Goal: Task Accomplishment & Management: Use online tool/utility

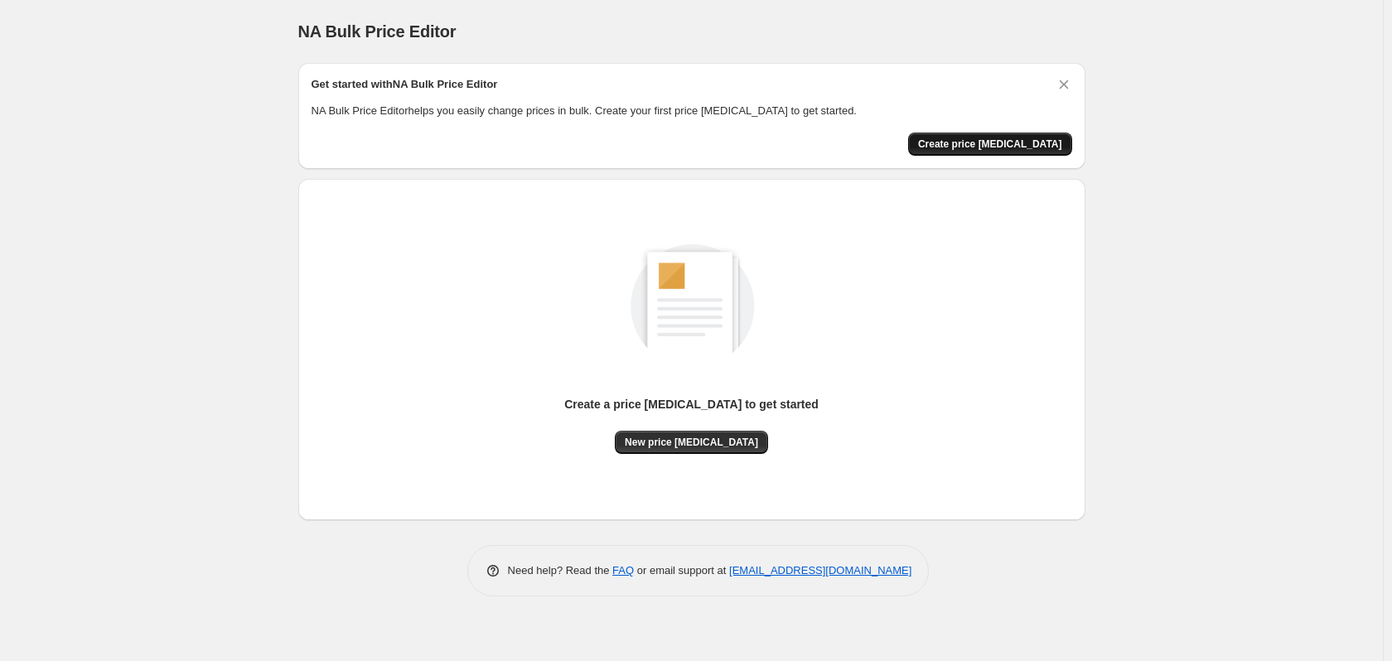
click at [1001, 141] on span "Create price [MEDICAL_DATA]" at bounding box center [990, 143] width 144 height 13
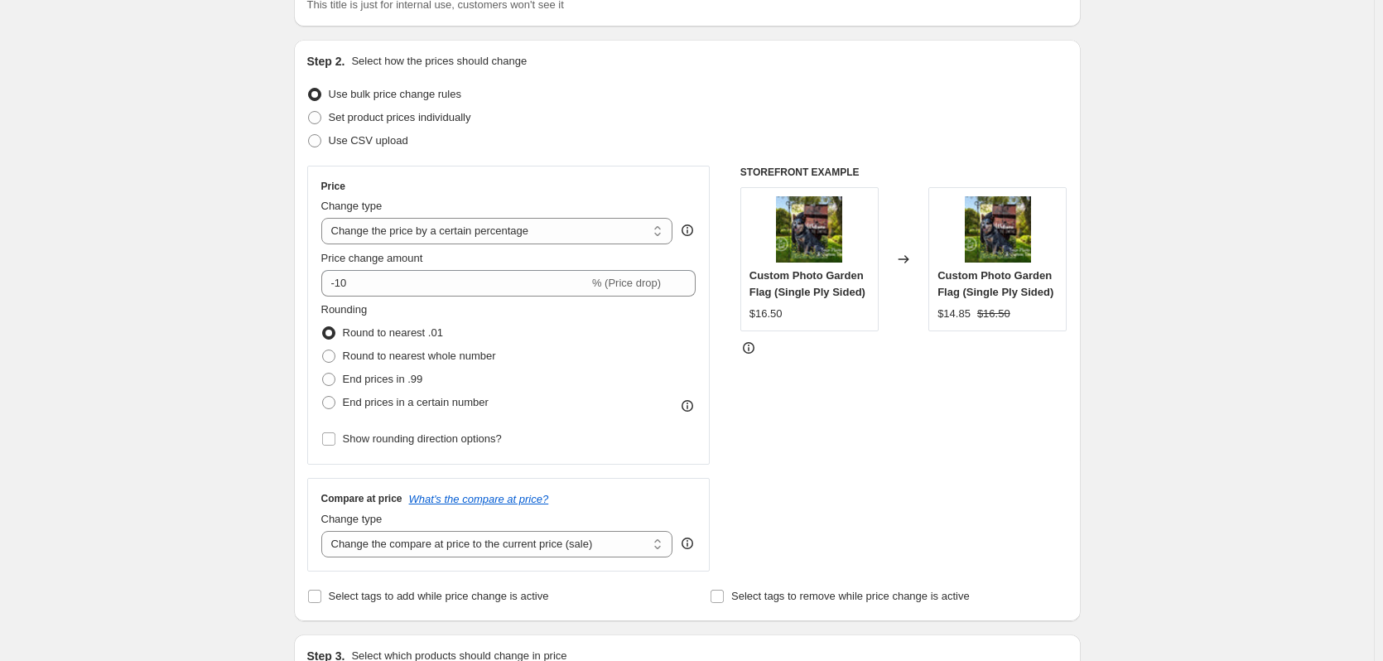
scroll to position [166, 0]
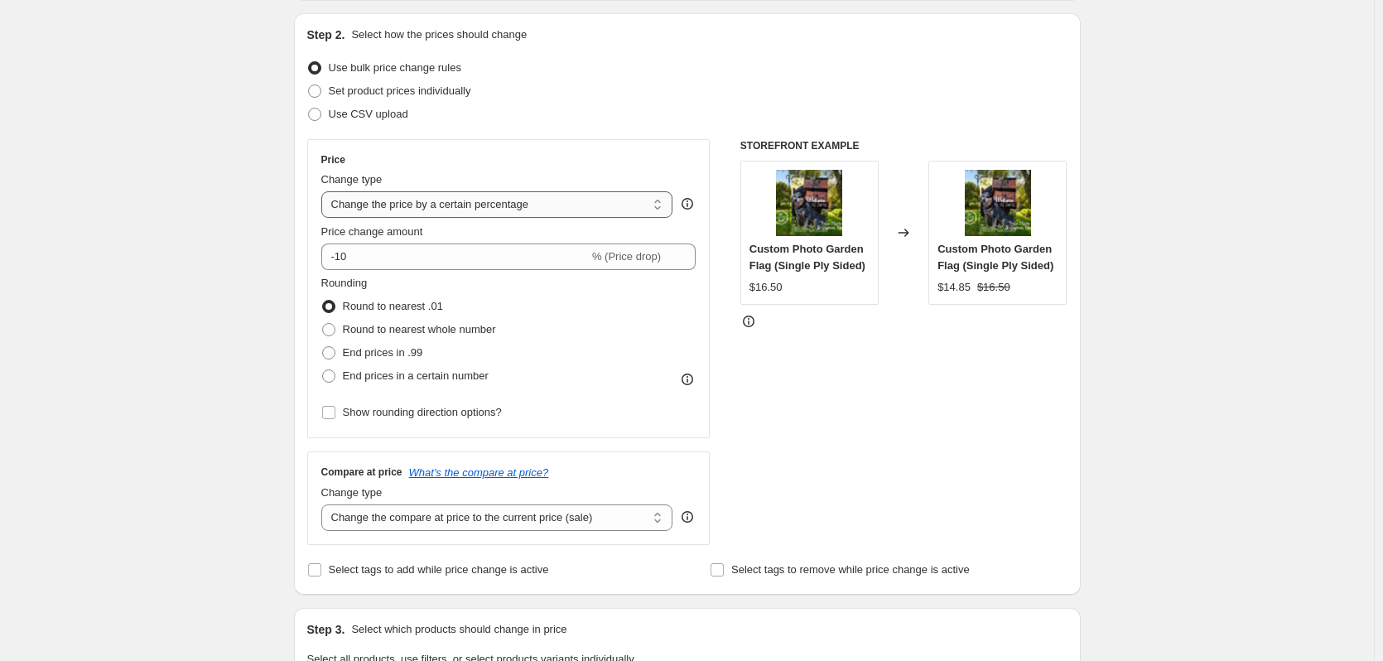
click at [359, 200] on select "Change the price to a certain amount Change the price by a certain amount Chang…" at bounding box center [497, 204] width 352 height 27
select select "to"
click at [325, 191] on select "Change the price to a certain amount Change the price by a certain amount Chang…" at bounding box center [497, 204] width 352 height 27
type input "80.00"
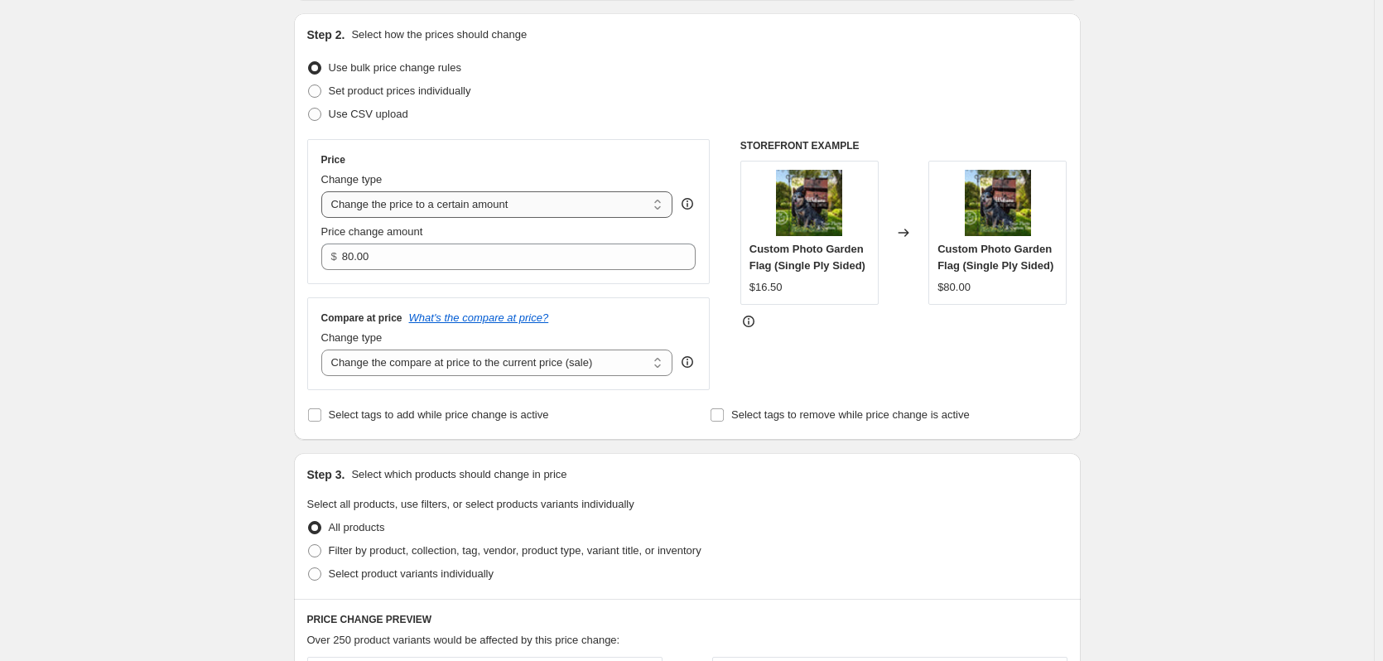
click at [384, 208] on select "Change the price to a certain amount Change the price by a certain amount Chang…" at bounding box center [497, 204] width 352 height 27
select select "by"
click at [325, 191] on select "Change the price to a certain amount Change the price by a certain amount Chang…" at bounding box center [497, 204] width 352 height 27
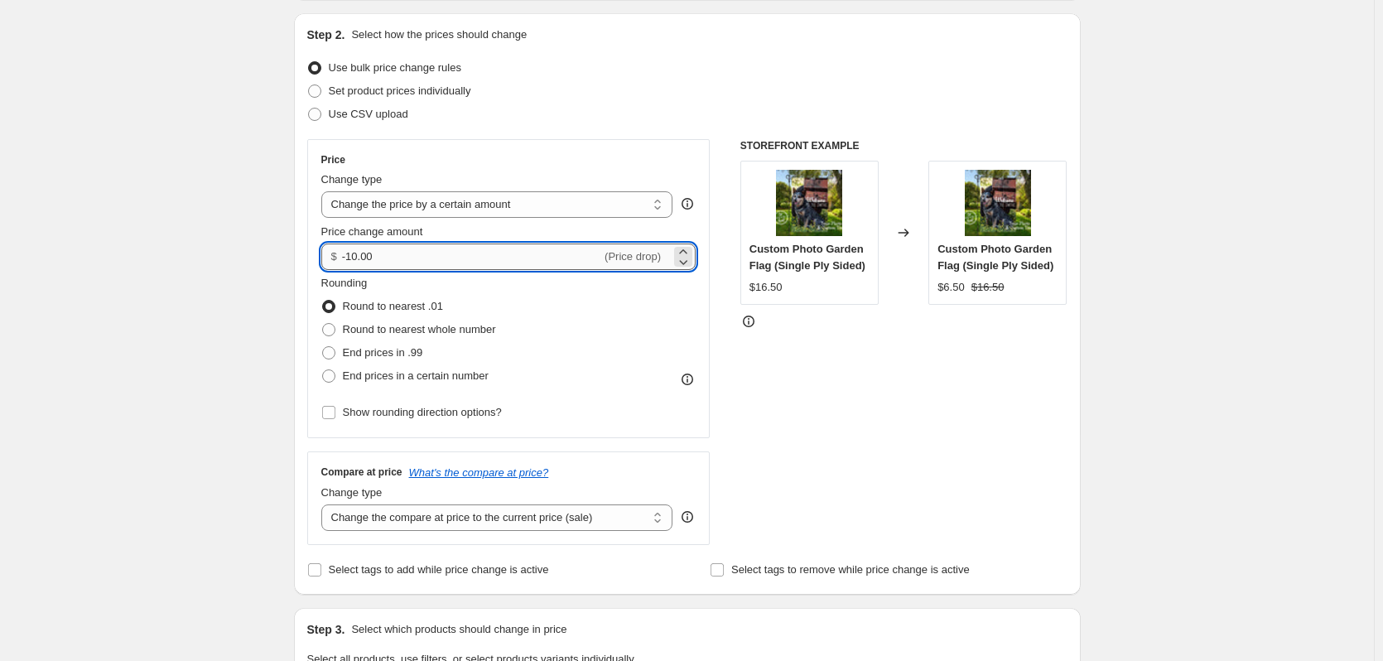
click at [388, 260] on input "-10.00" at bounding box center [471, 257] width 259 height 27
drag, startPoint x: 388, startPoint y: 260, endPoint x: 330, endPoint y: 262, distance: 58.8
click at [330, 262] on div "$ -10.00 (Price drop)" at bounding box center [508, 257] width 375 height 27
type input "2.00"
click at [249, 308] on div "Create new price change job. This page is ready Create new price change job Dra…" at bounding box center [687, 662] width 1374 height 1656
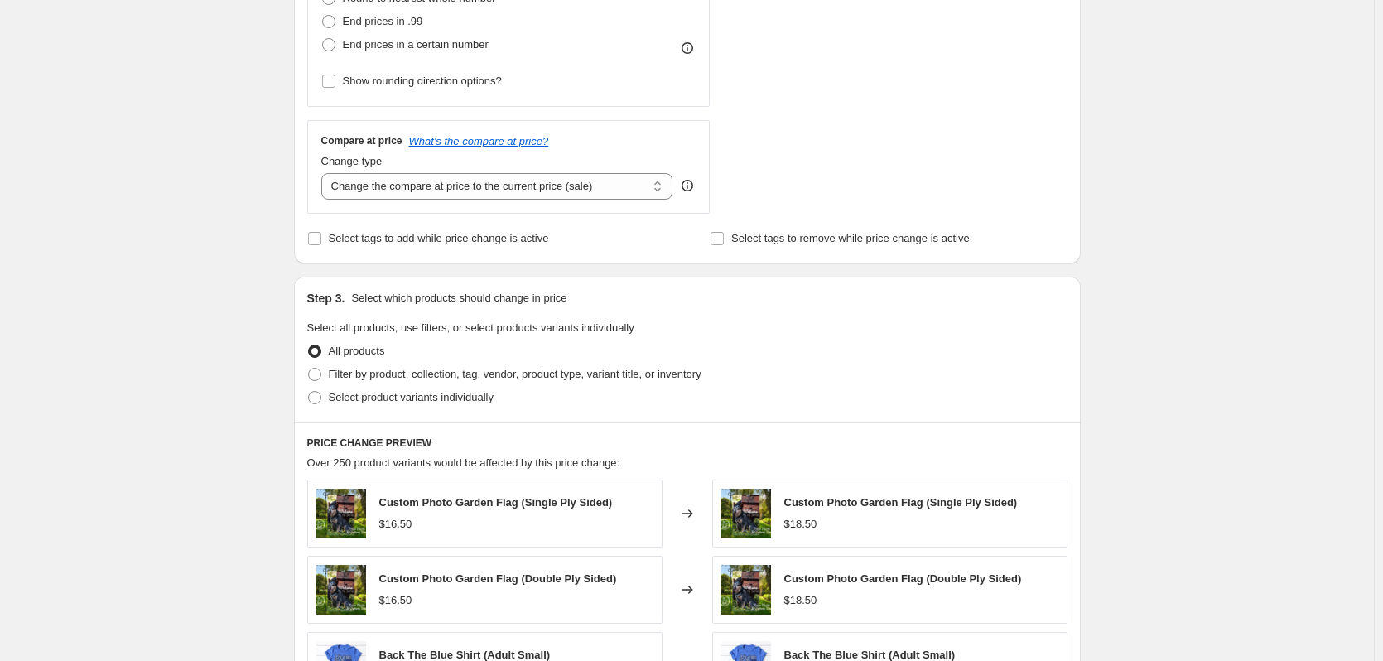
scroll to position [580, 0]
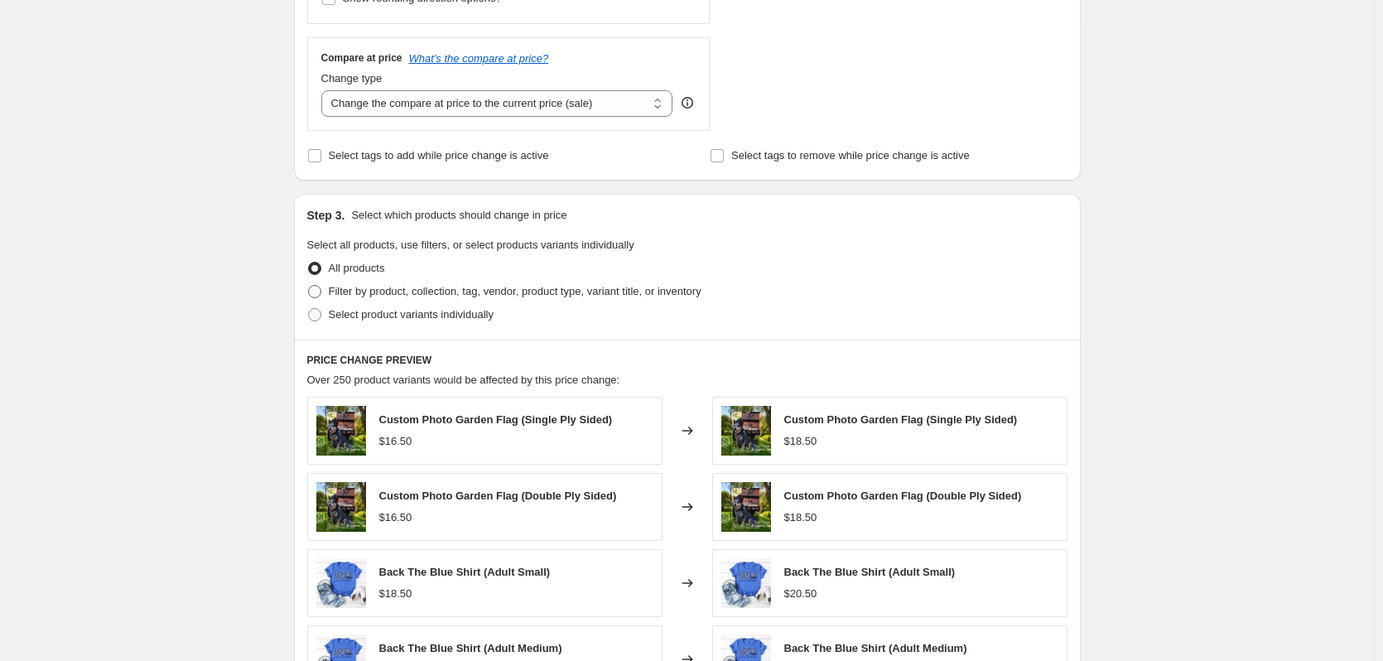
click at [315, 288] on span at bounding box center [314, 291] width 13 height 13
click at [309, 286] on input "Filter by product, collection, tag, vendor, product type, variant title, or inv…" at bounding box center [308, 285] width 1 height 1
radio input "true"
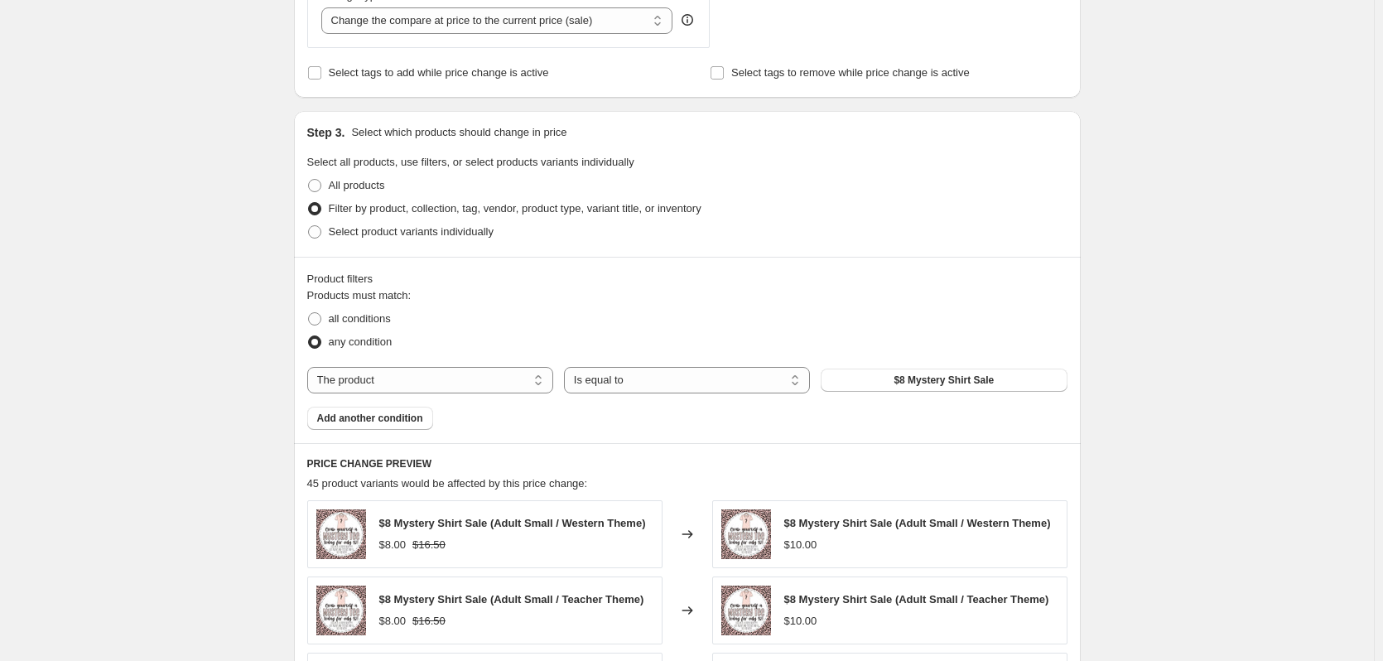
scroll to position [745, 0]
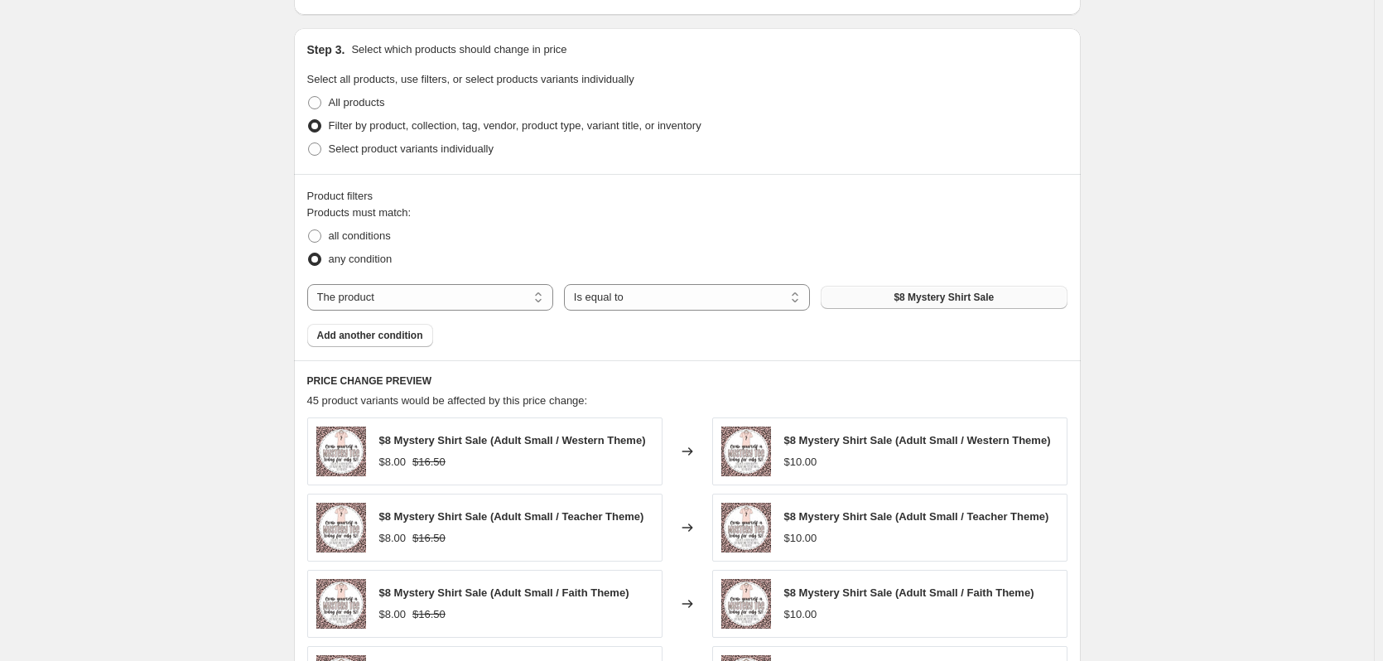
click at [885, 302] on button "$8 Mystery Shirt Sale" at bounding box center [944, 297] width 246 height 23
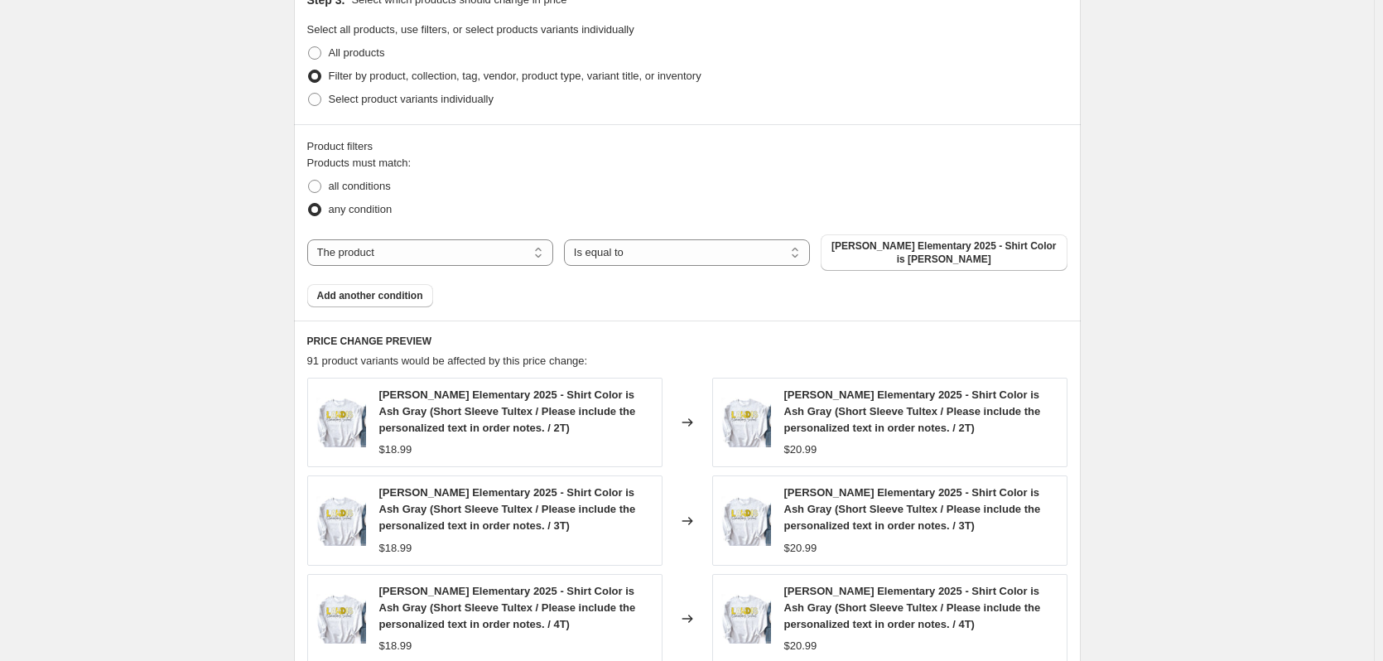
scroll to position [794, 0]
click at [360, 247] on select "The product The product's collection The product's tag The product's vendor The…" at bounding box center [430, 253] width 246 height 27
select select "collection"
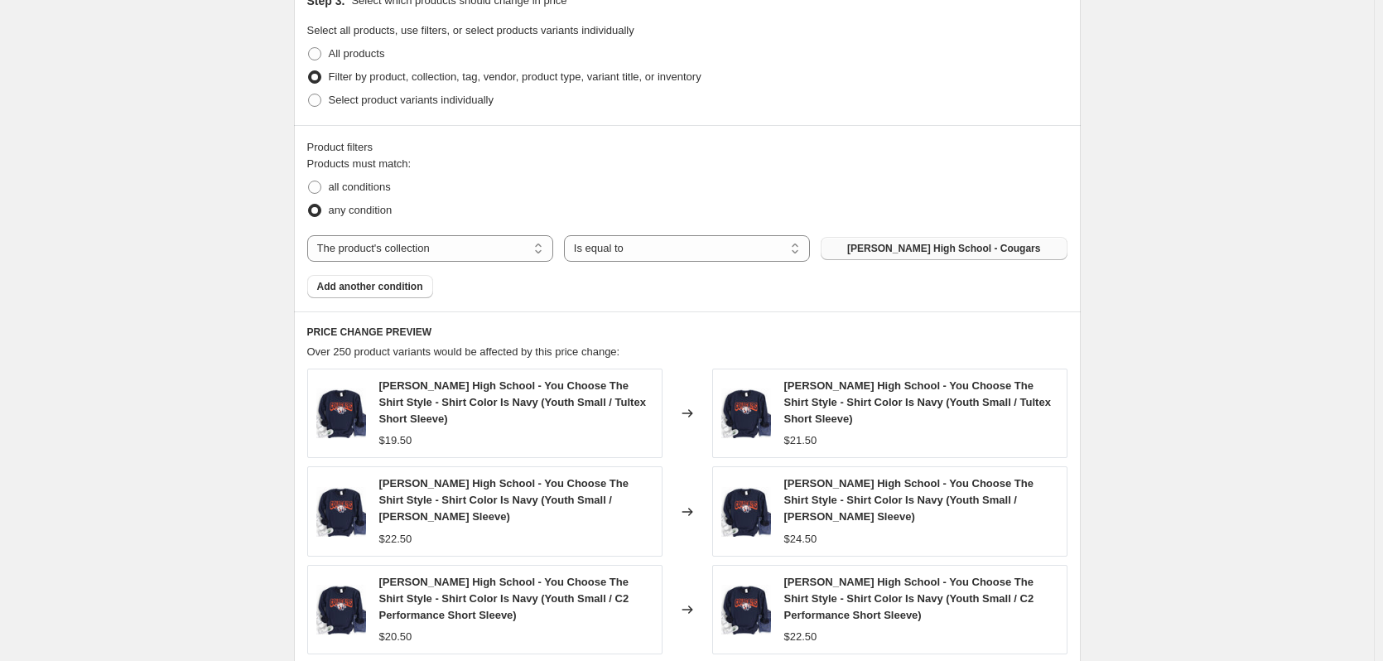
click at [859, 248] on button "[PERSON_NAME] High School - Cougars" at bounding box center [944, 248] width 246 height 23
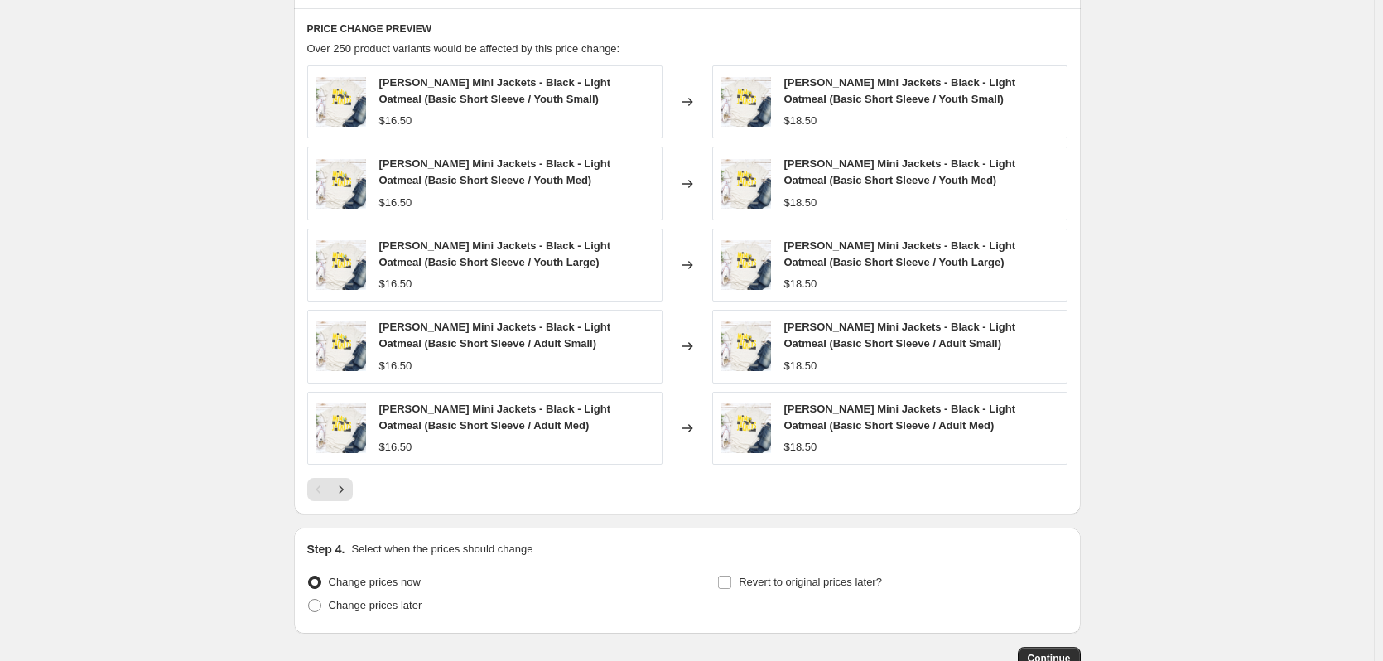
scroll to position [1126, 0]
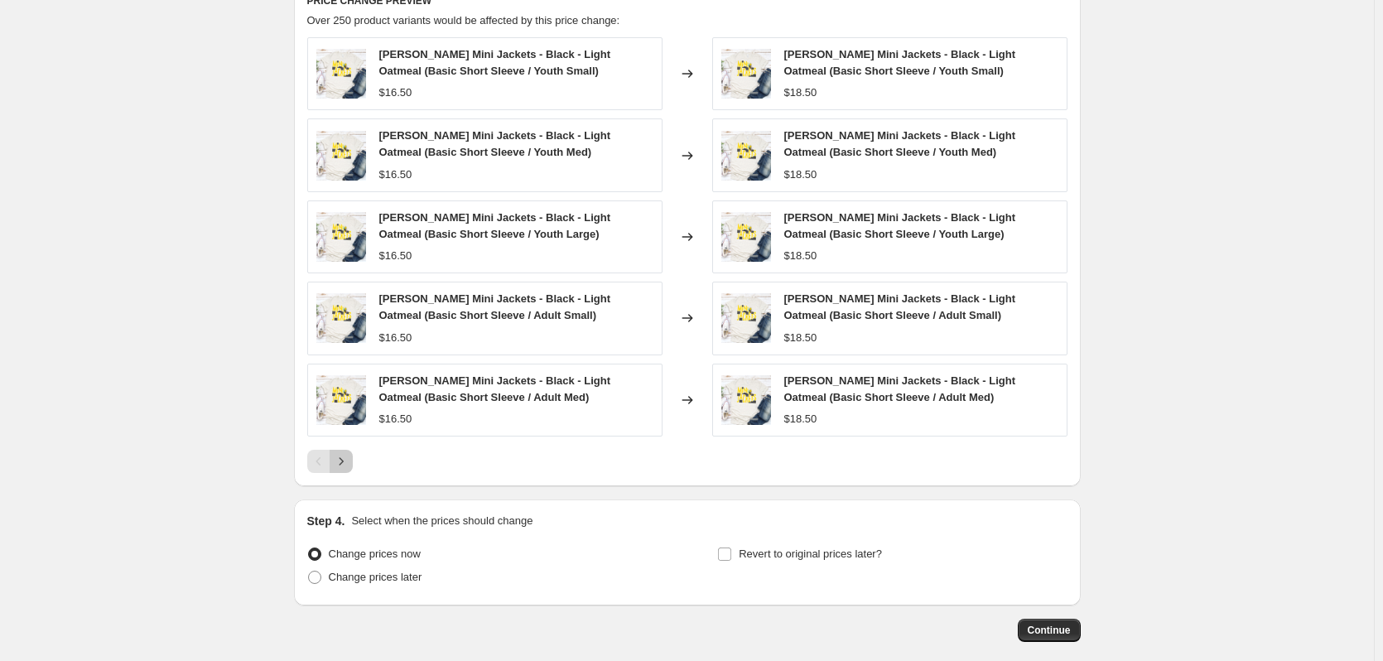
click at [346, 464] on icon "Next" at bounding box center [341, 461] width 17 height 17
click at [349, 458] on icon "Next" at bounding box center [341, 461] width 17 height 17
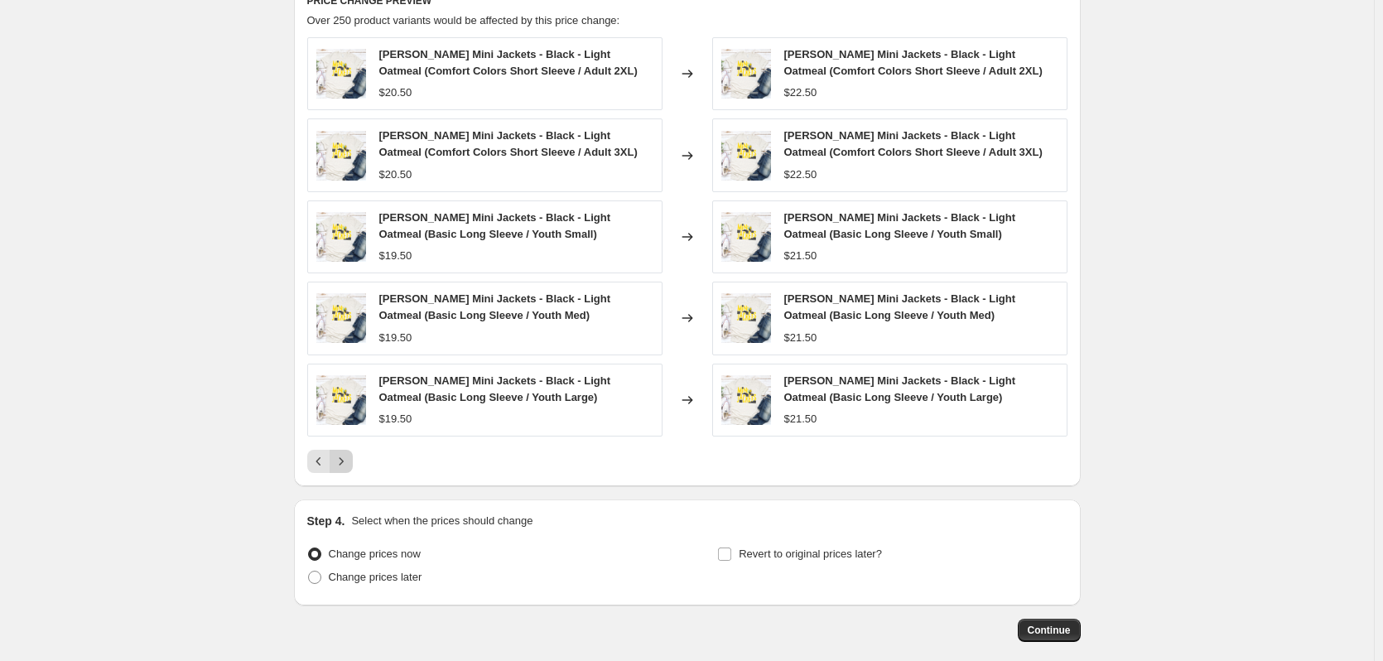
click at [349, 458] on icon "Next" at bounding box center [341, 461] width 17 height 17
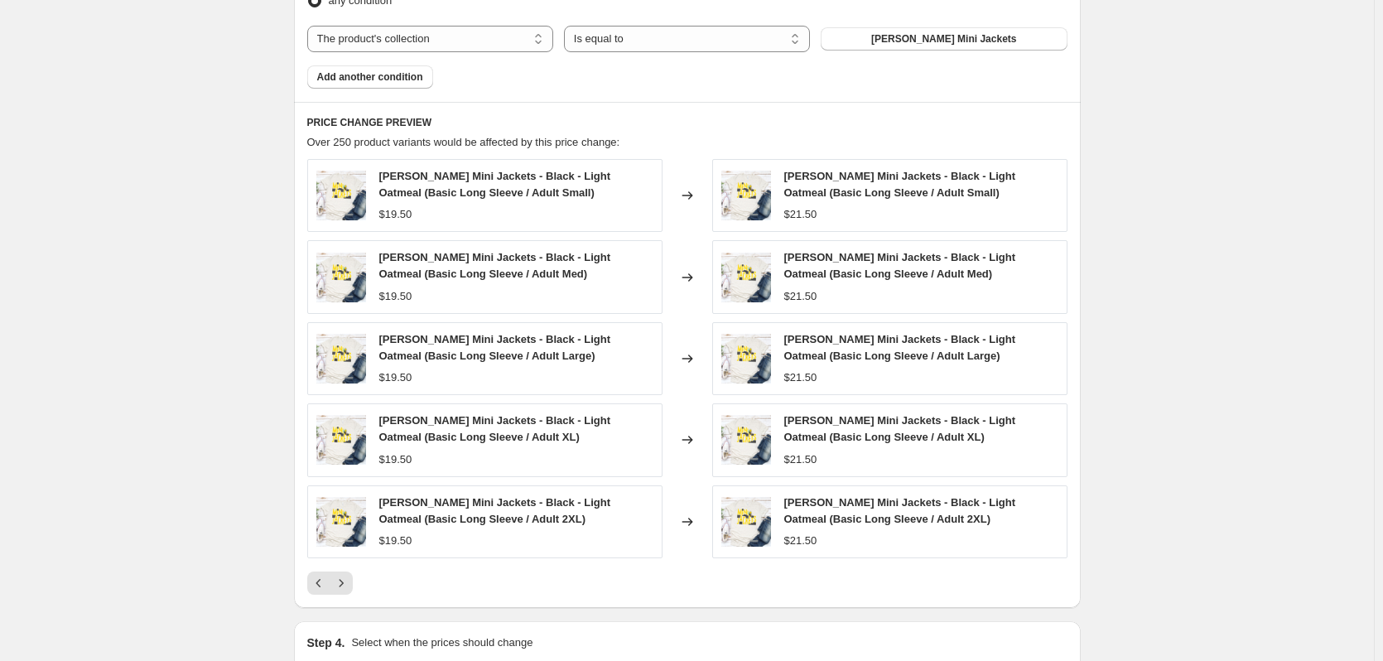
scroll to position [1043, 0]
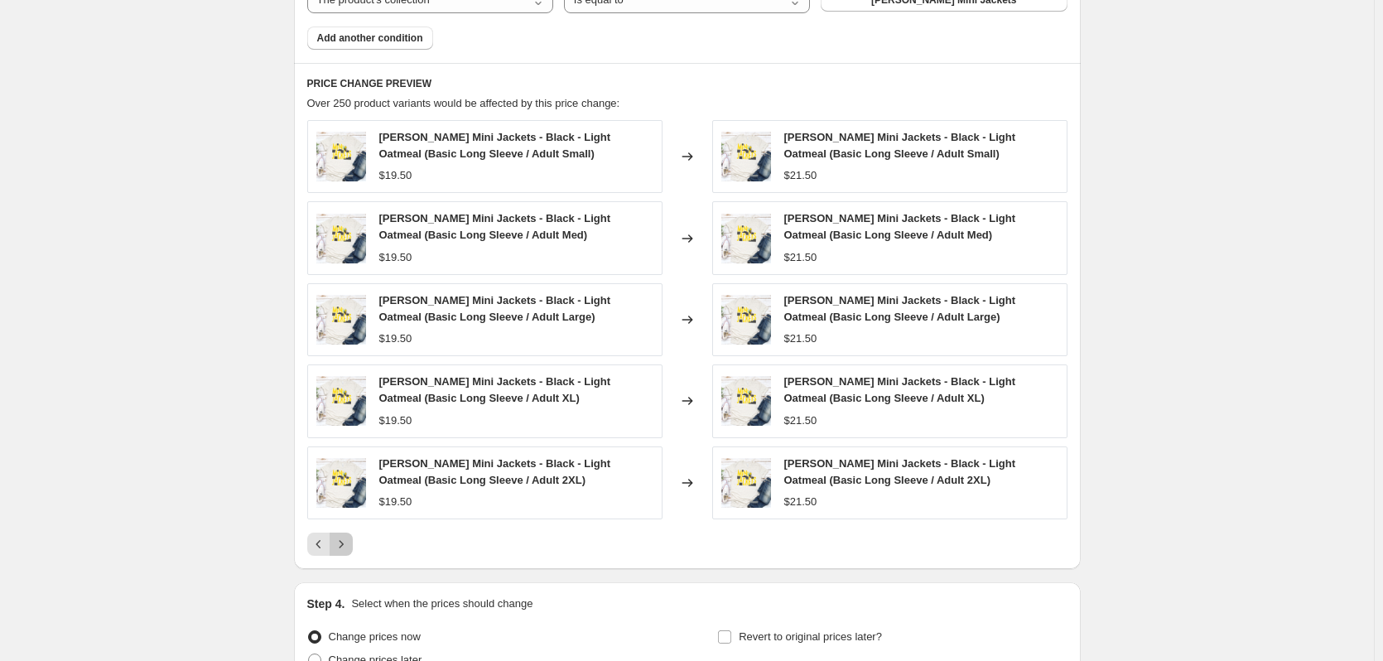
click at [341, 541] on icon "Next" at bounding box center [341, 544] width 17 height 17
click at [353, 548] on button "Next" at bounding box center [341, 544] width 23 height 23
click at [347, 538] on icon "Next" at bounding box center [341, 544] width 17 height 17
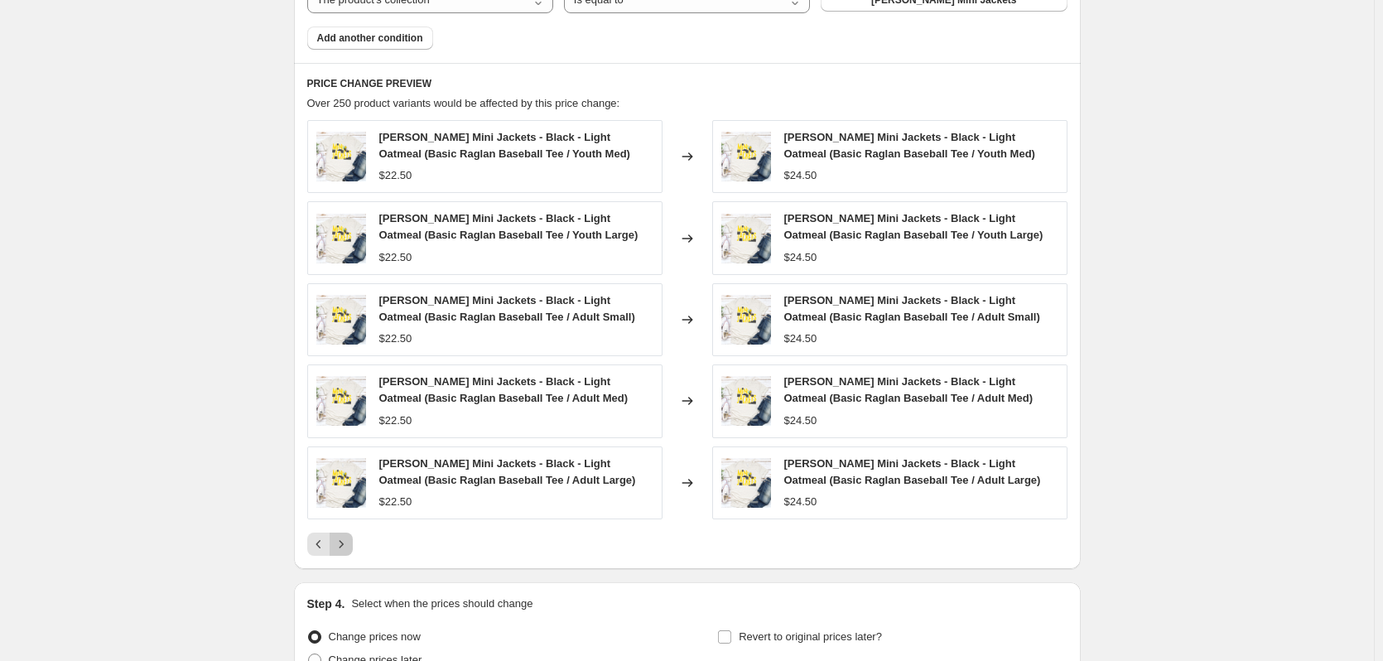
click at [347, 538] on icon "Next" at bounding box center [341, 544] width 17 height 17
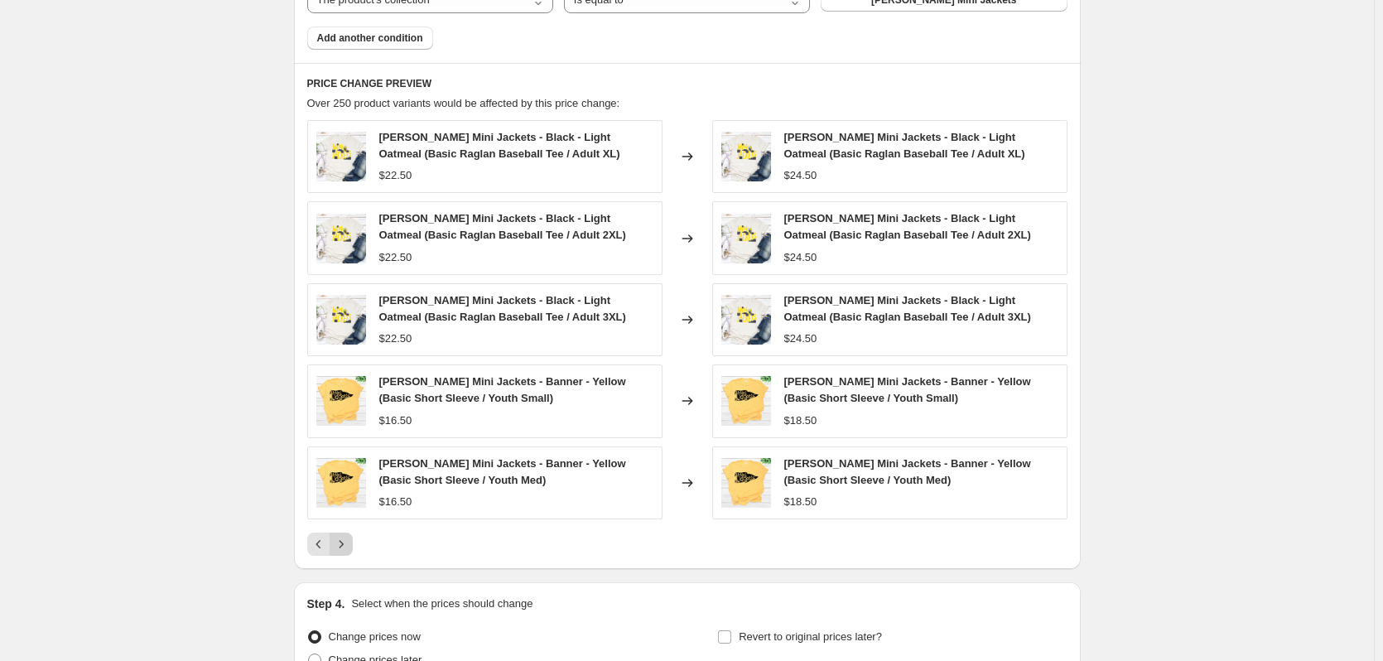
click at [347, 538] on icon "Next" at bounding box center [341, 544] width 17 height 17
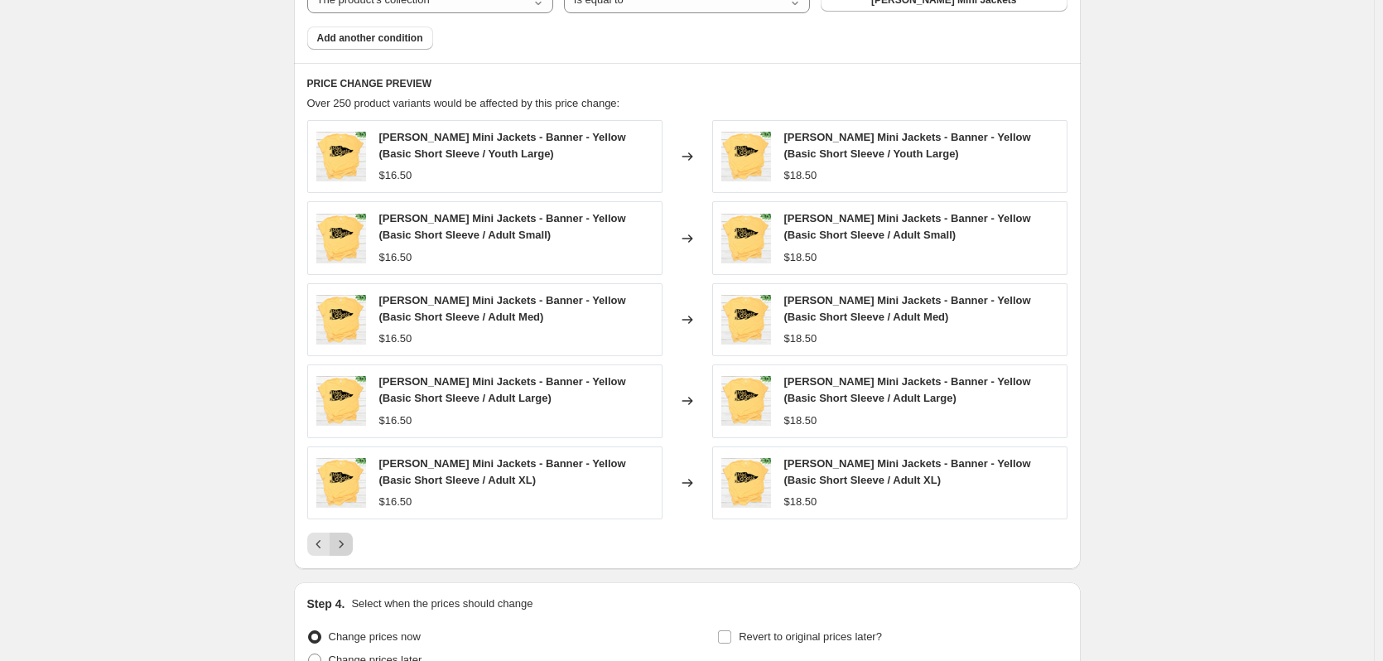
click at [347, 538] on icon "Next" at bounding box center [341, 544] width 17 height 17
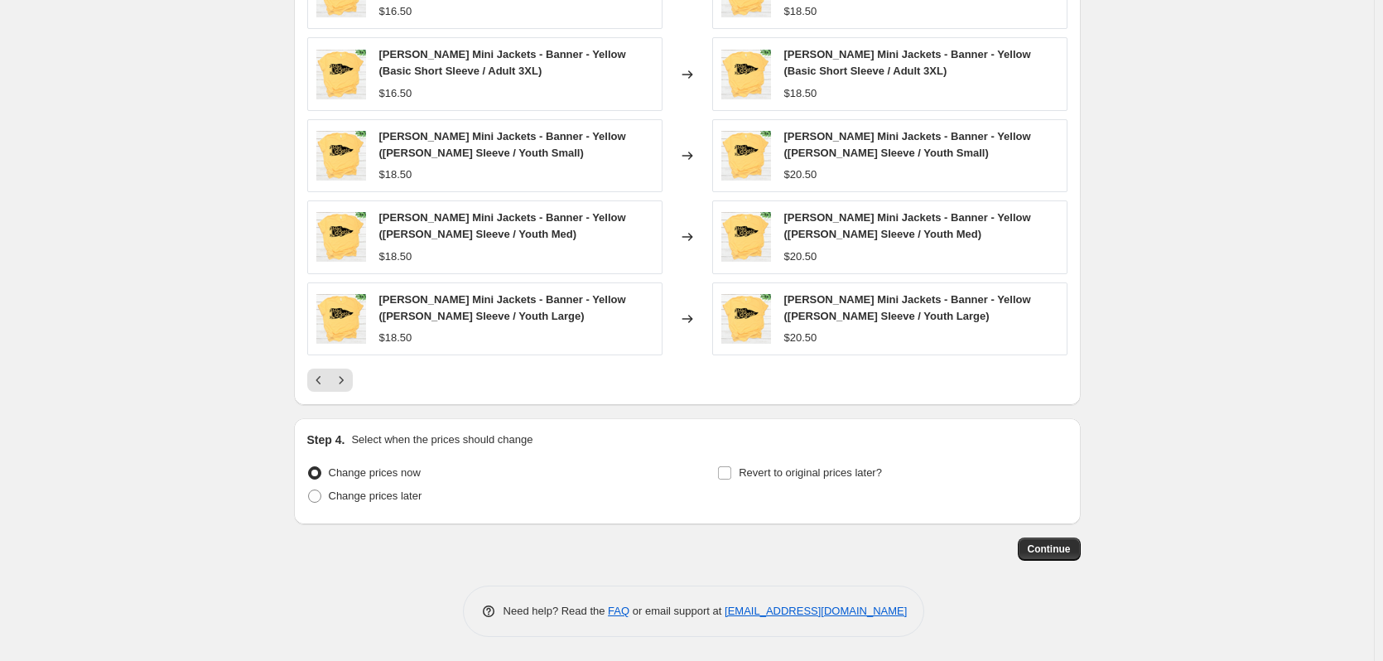
scroll to position [1208, 0]
click at [1048, 548] on span "Continue" at bounding box center [1049, 548] width 43 height 13
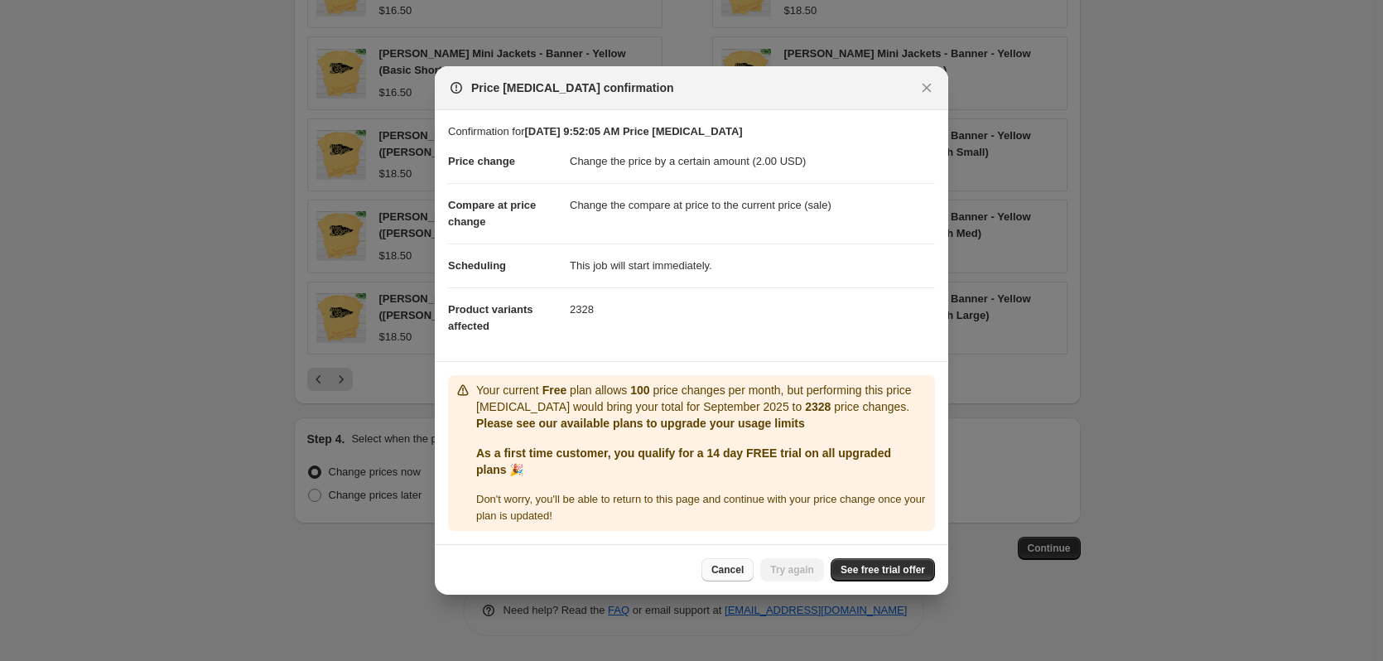
click at [743, 566] on span "Cancel" at bounding box center [728, 569] width 32 height 13
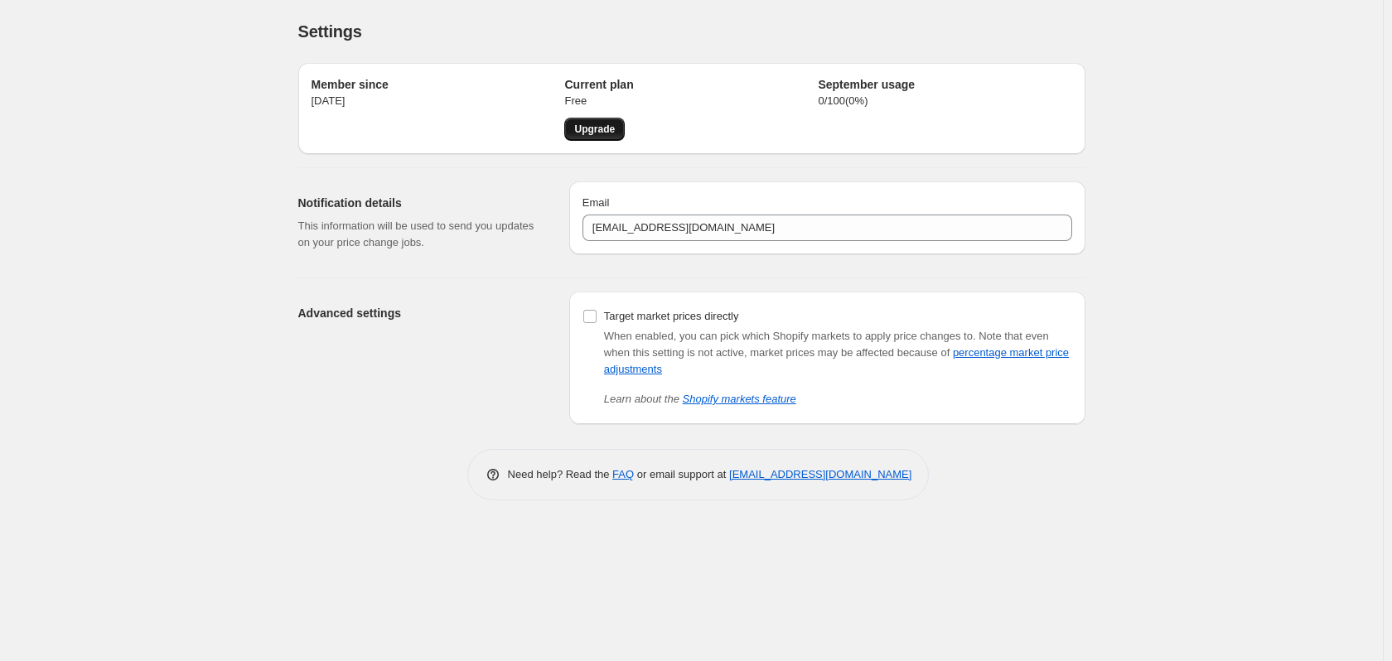
click at [619, 133] on link "Upgrade" at bounding box center [594, 129] width 60 height 23
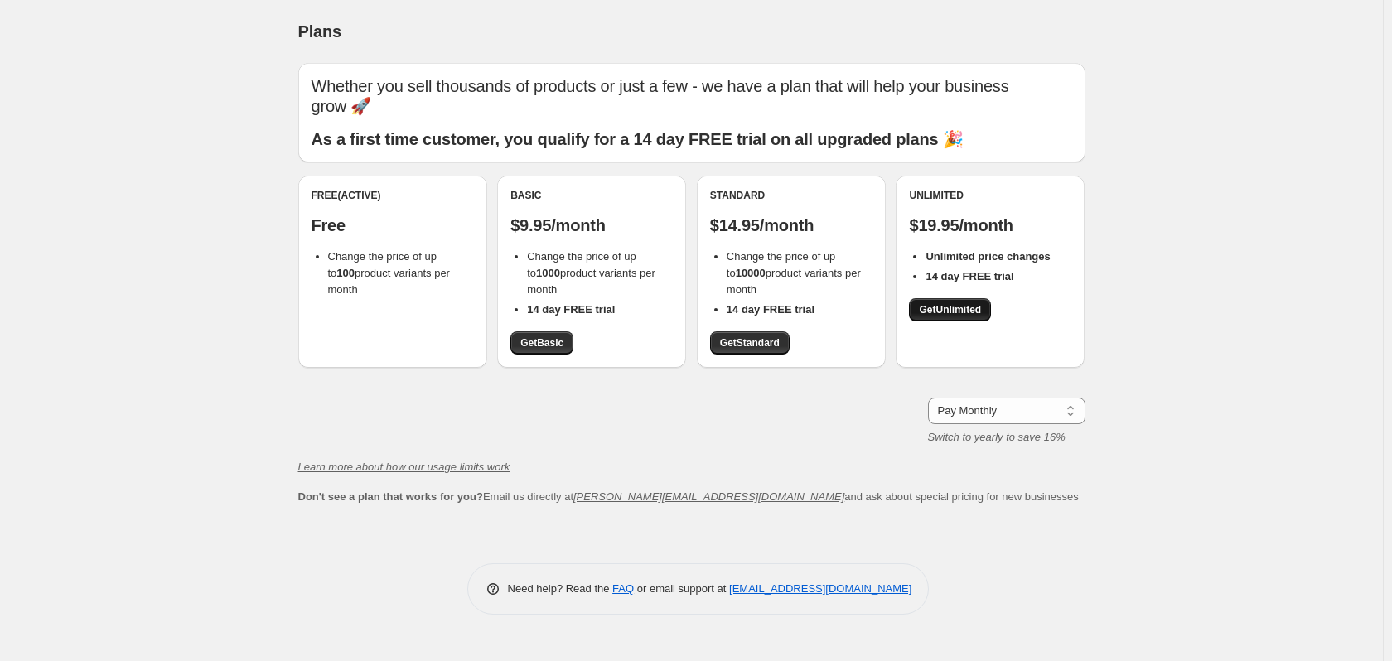
click at [972, 306] on span "Get Unlimited" at bounding box center [950, 309] width 62 height 13
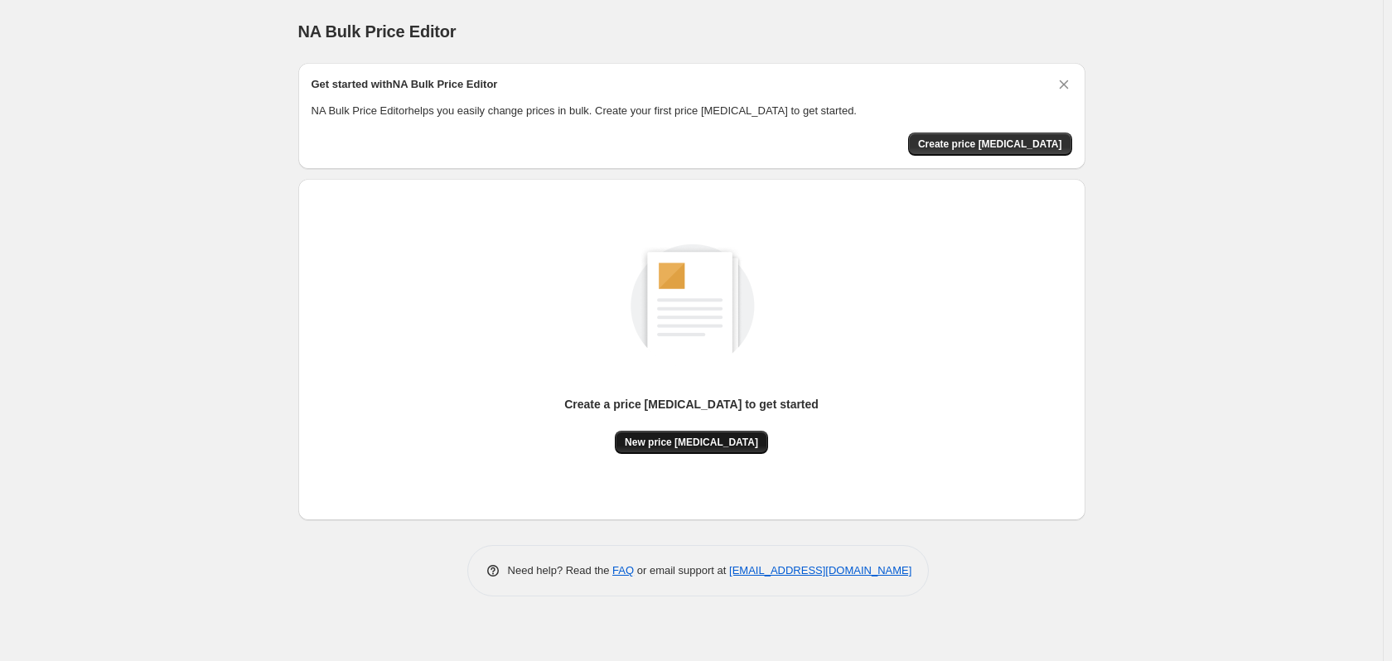
click at [690, 443] on span "New price [MEDICAL_DATA]" at bounding box center [691, 442] width 133 height 13
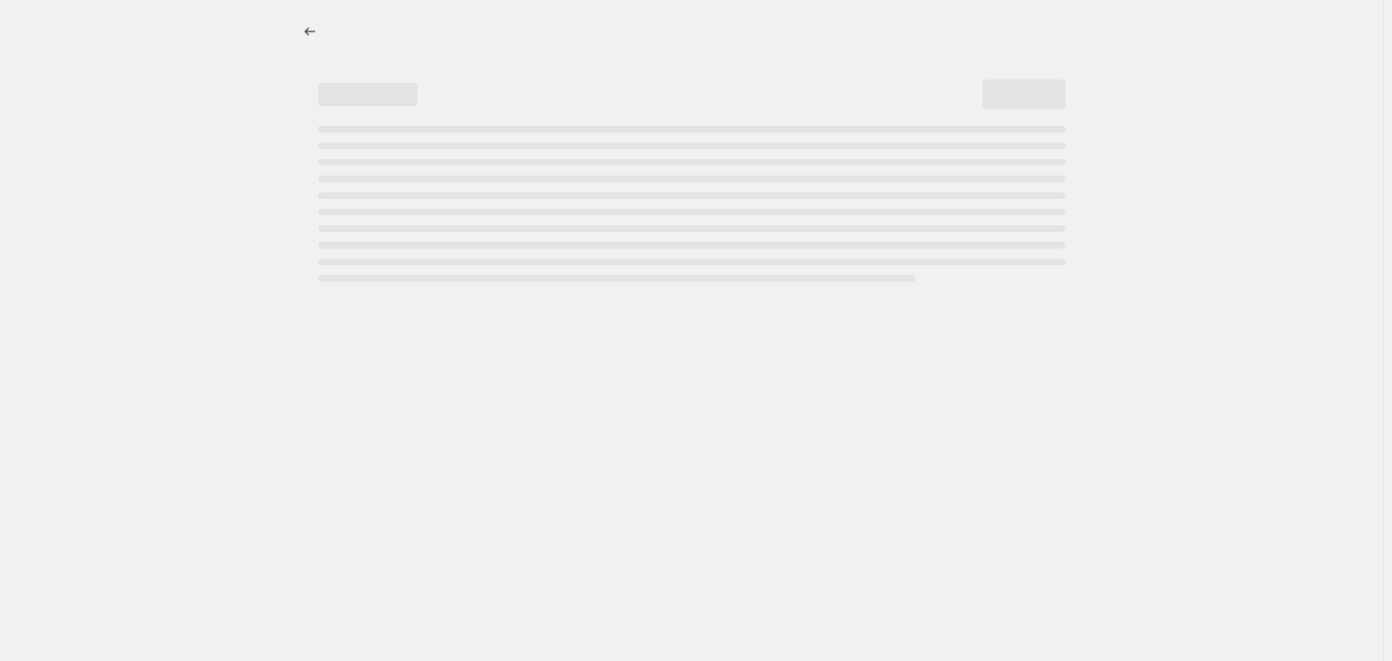
select select "percentage"
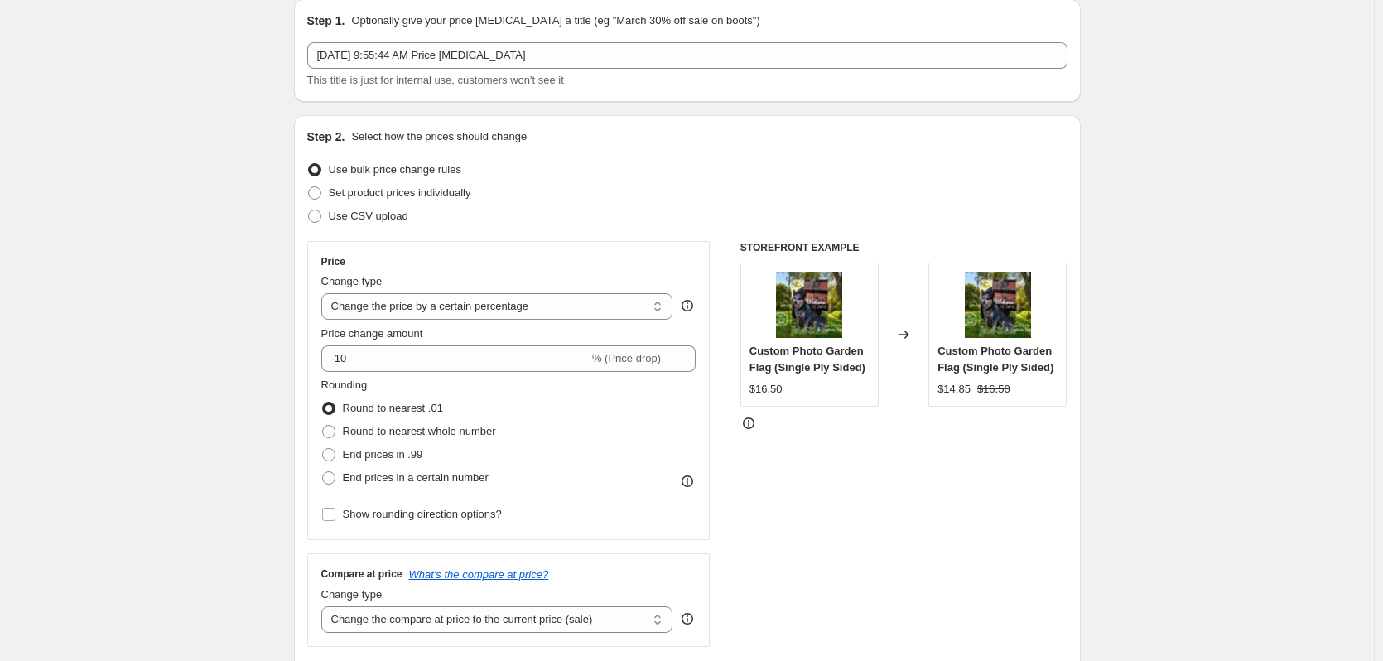
scroll to position [83, 0]
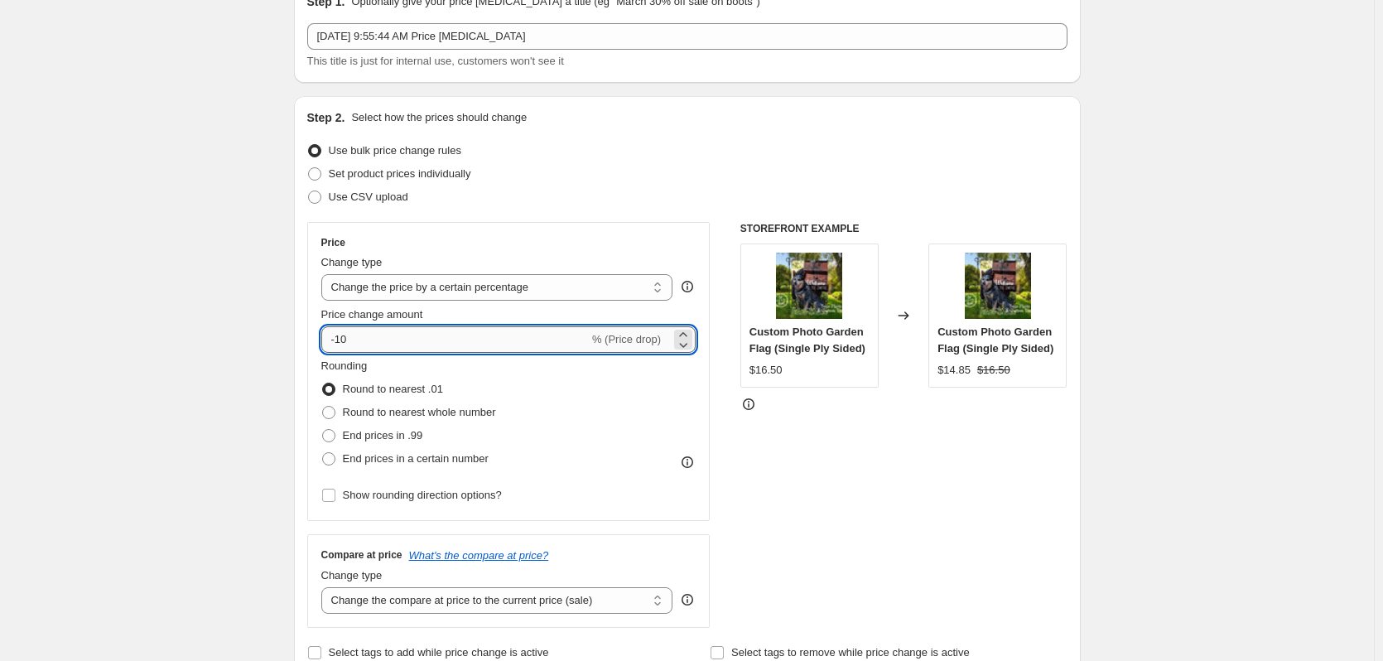
click at [360, 341] on input "-10" at bounding box center [455, 339] width 268 height 27
drag, startPoint x: 360, startPoint y: 341, endPoint x: 279, endPoint y: 348, distance: 81.4
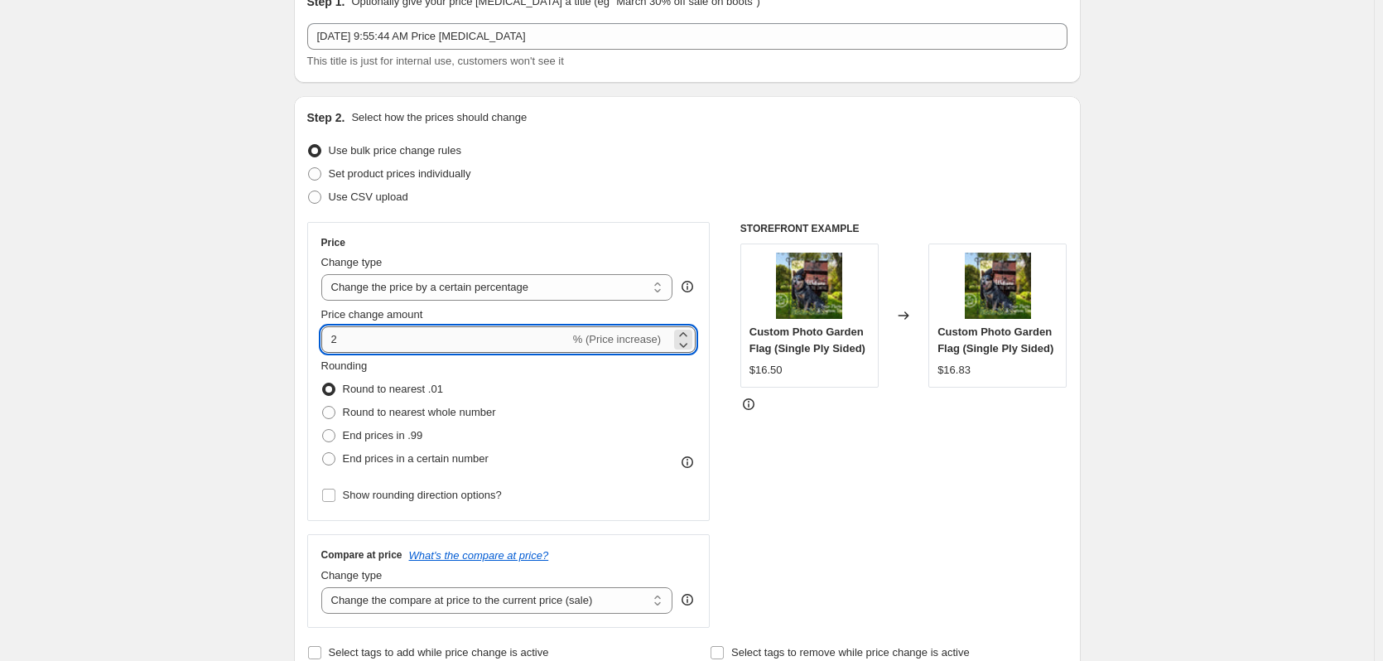
click at [367, 330] on input "2" at bounding box center [445, 339] width 248 height 27
type input "2.00"
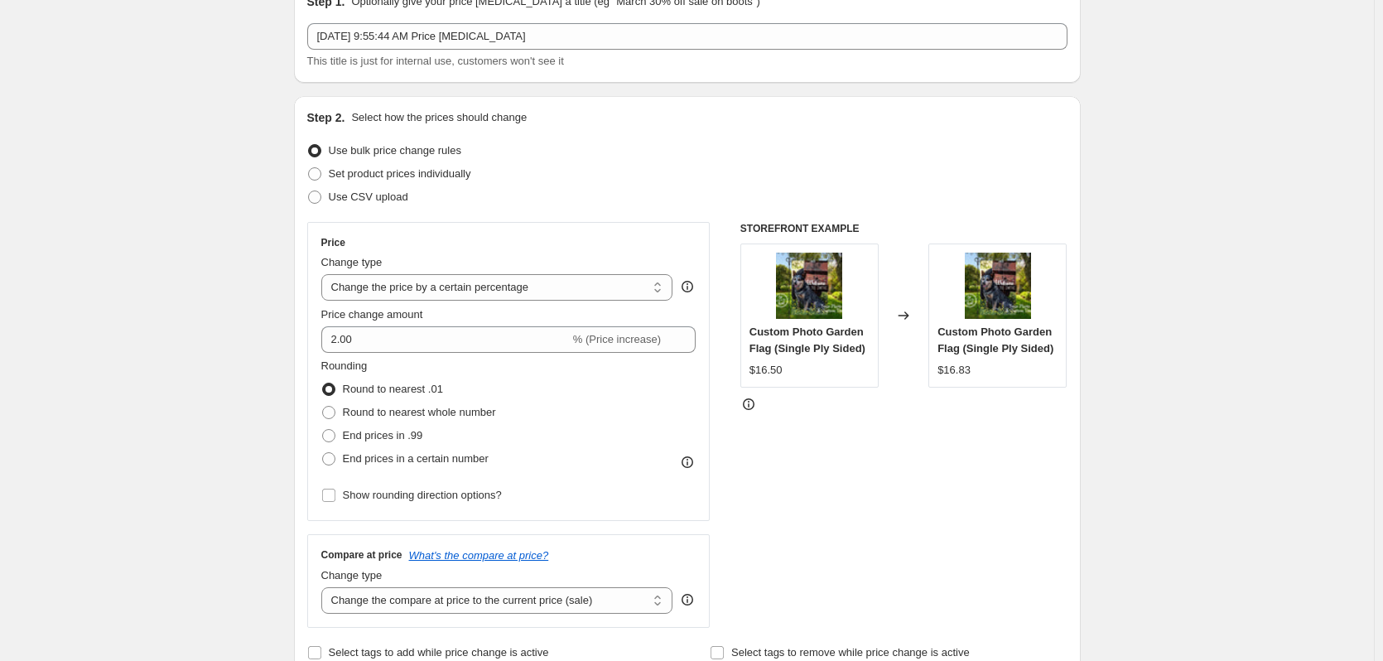
click at [513, 290] on select "Change the price to a certain amount Change the price by a certain amount Chang…" at bounding box center [497, 287] width 352 height 27
select select "to"
click at [325, 274] on select "Change the price to a certain amount Change the price by a certain amount Chang…" at bounding box center [497, 287] width 352 height 27
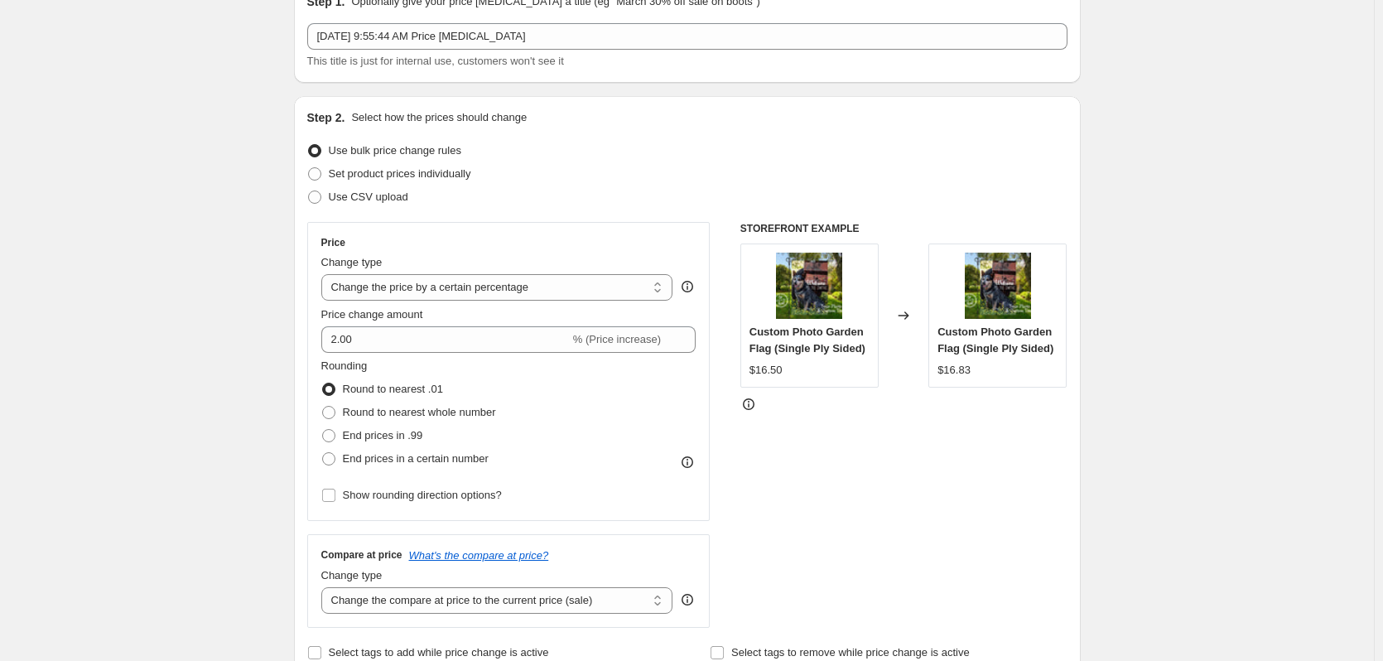
type input "80.00"
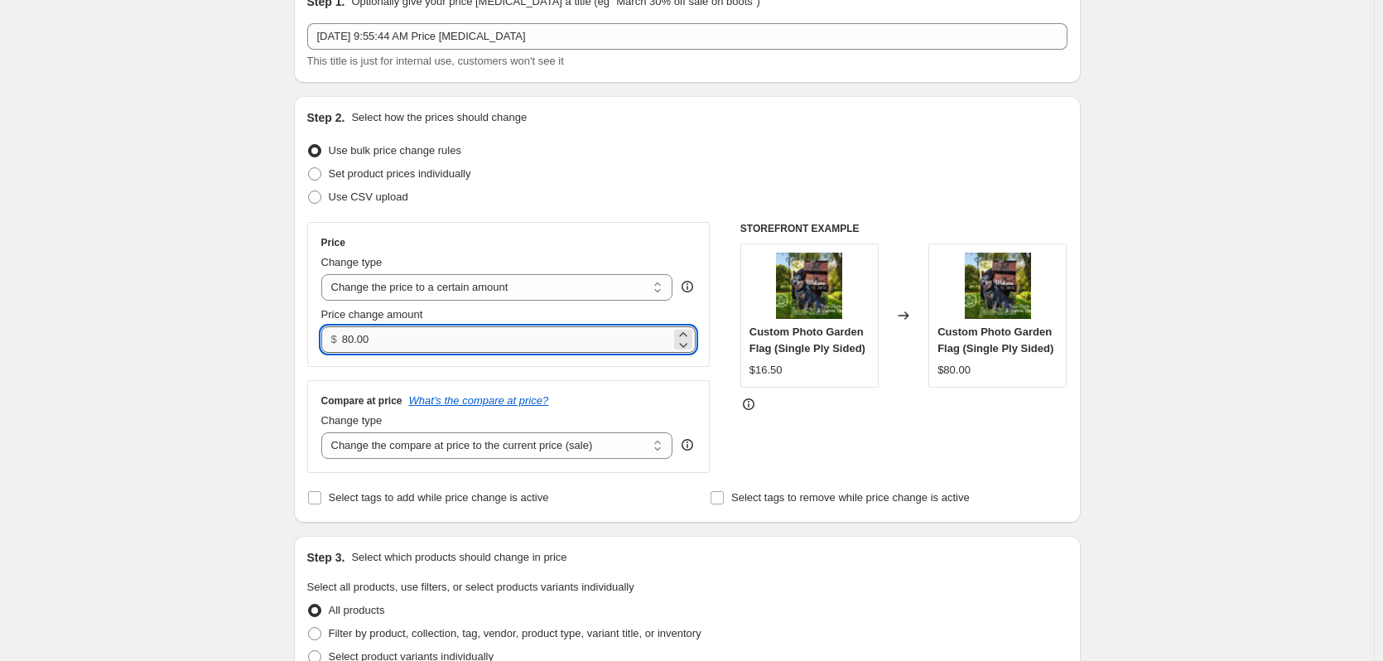
click at [391, 338] on input "80.00" at bounding box center [506, 339] width 329 height 27
click at [419, 287] on select "Change the price to a certain amount Change the price by a certain amount Chang…" at bounding box center [497, 287] width 352 height 27
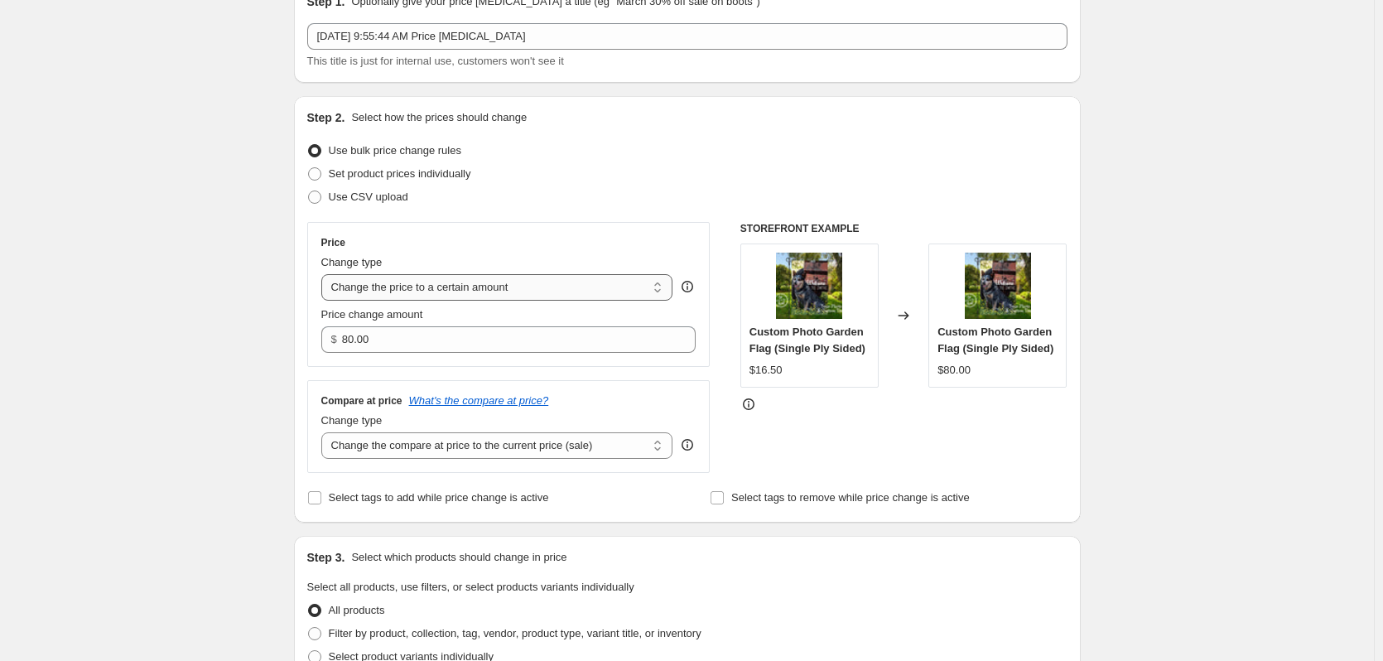
select select "by"
click at [325, 274] on select "Change the price to a certain amount Change the price by a certain amount Chang…" at bounding box center [497, 287] width 352 height 27
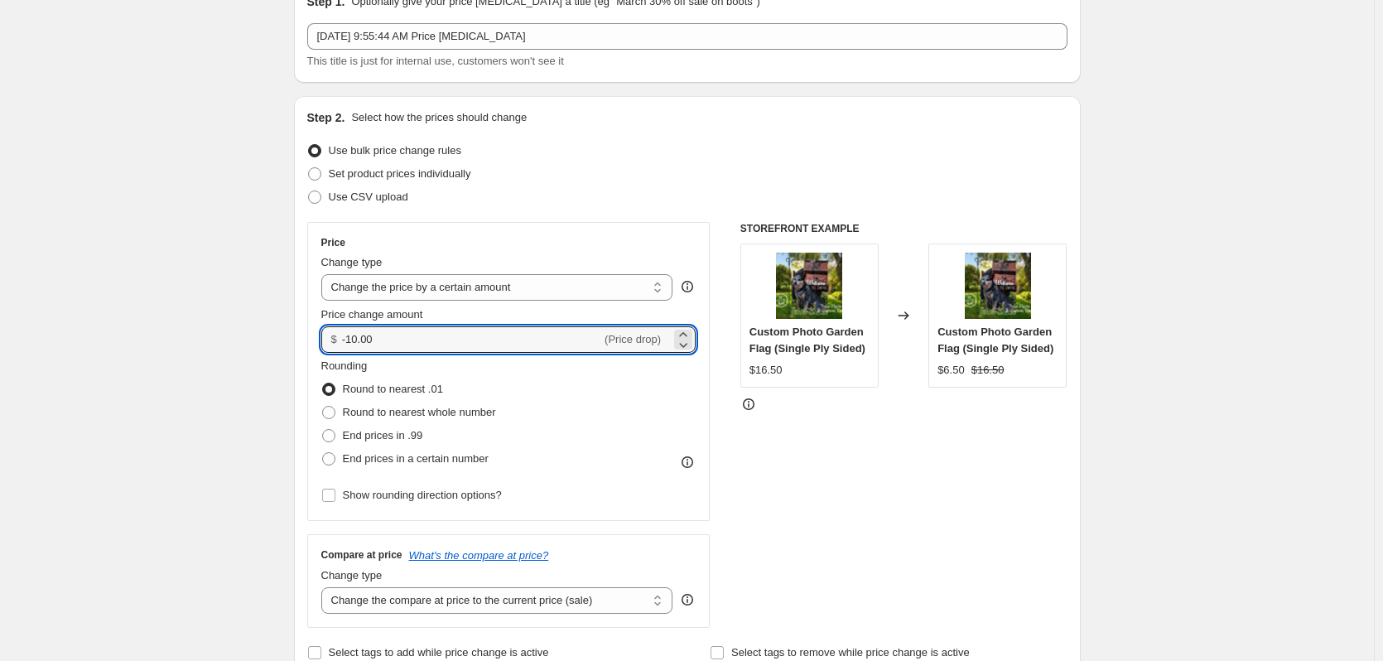
drag, startPoint x: 376, startPoint y: 340, endPoint x: 259, endPoint y: 355, distance: 117.8
type input "2.00"
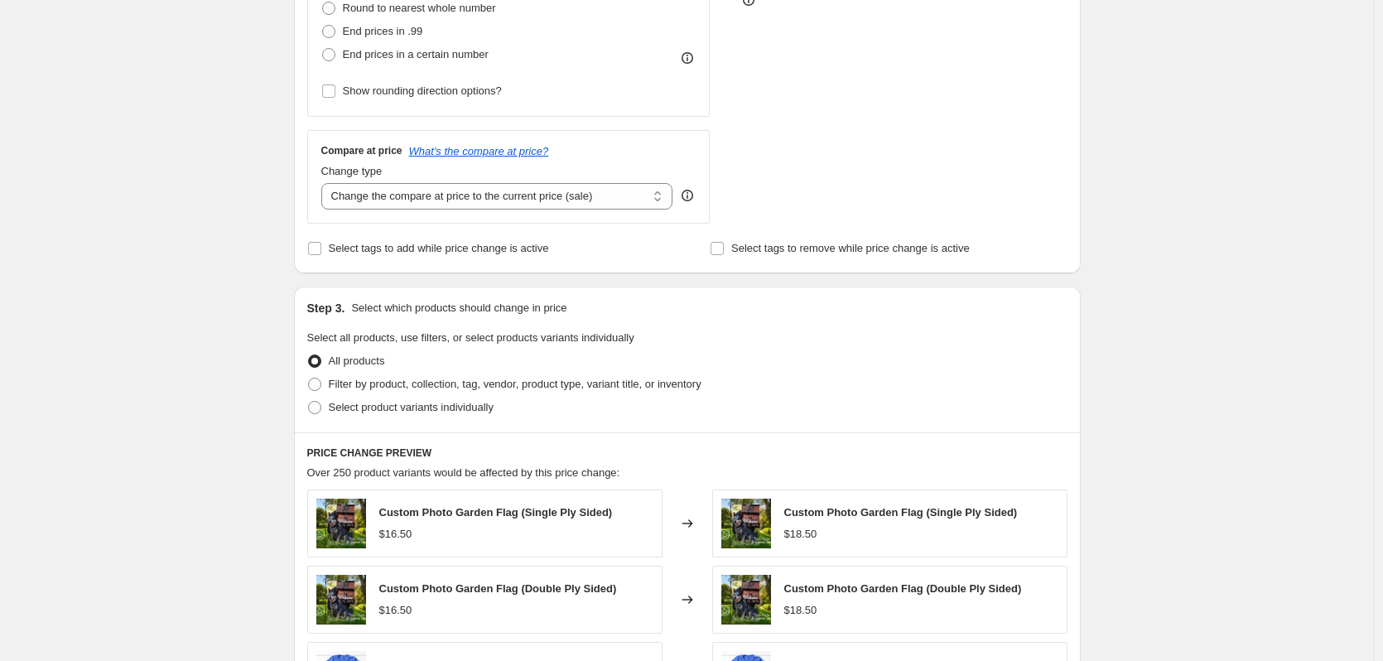
scroll to position [497, 0]
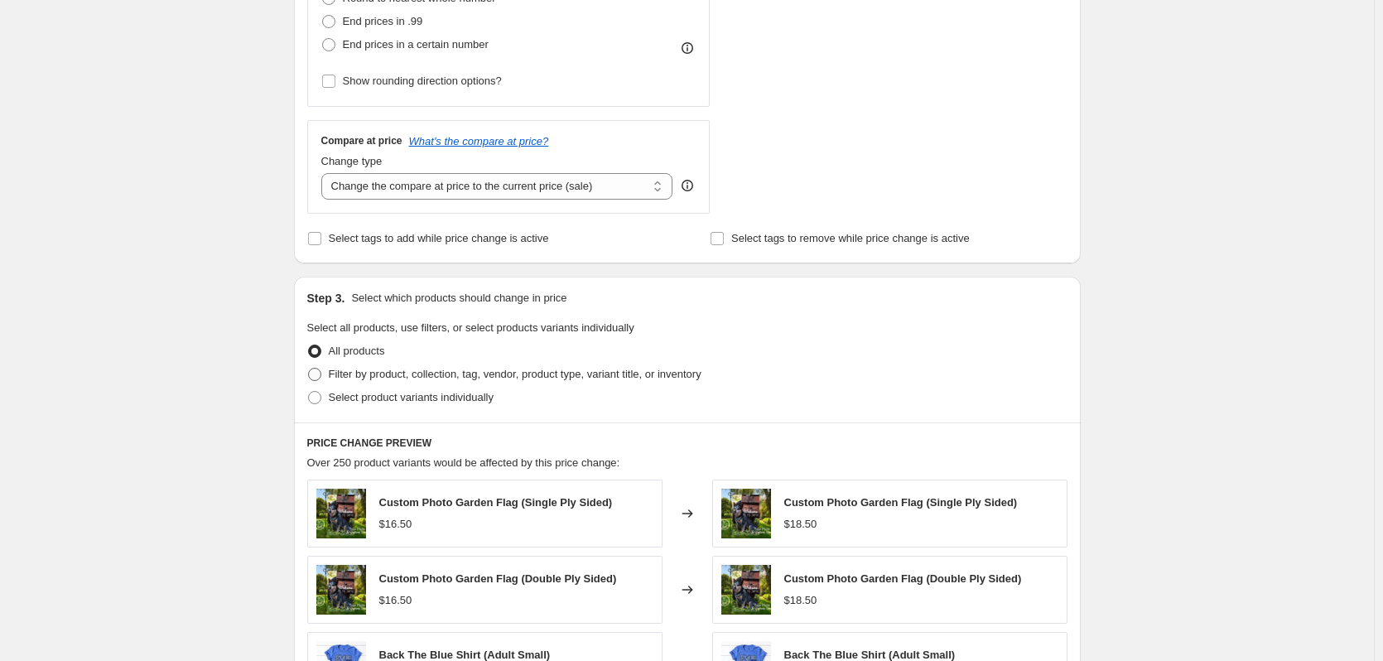
click at [317, 377] on span at bounding box center [314, 374] width 13 height 13
click at [309, 369] on input "Filter by product, collection, tag, vendor, product type, variant title, or inv…" at bounding box center [308, 368] width 1 height 1
radio input "true"
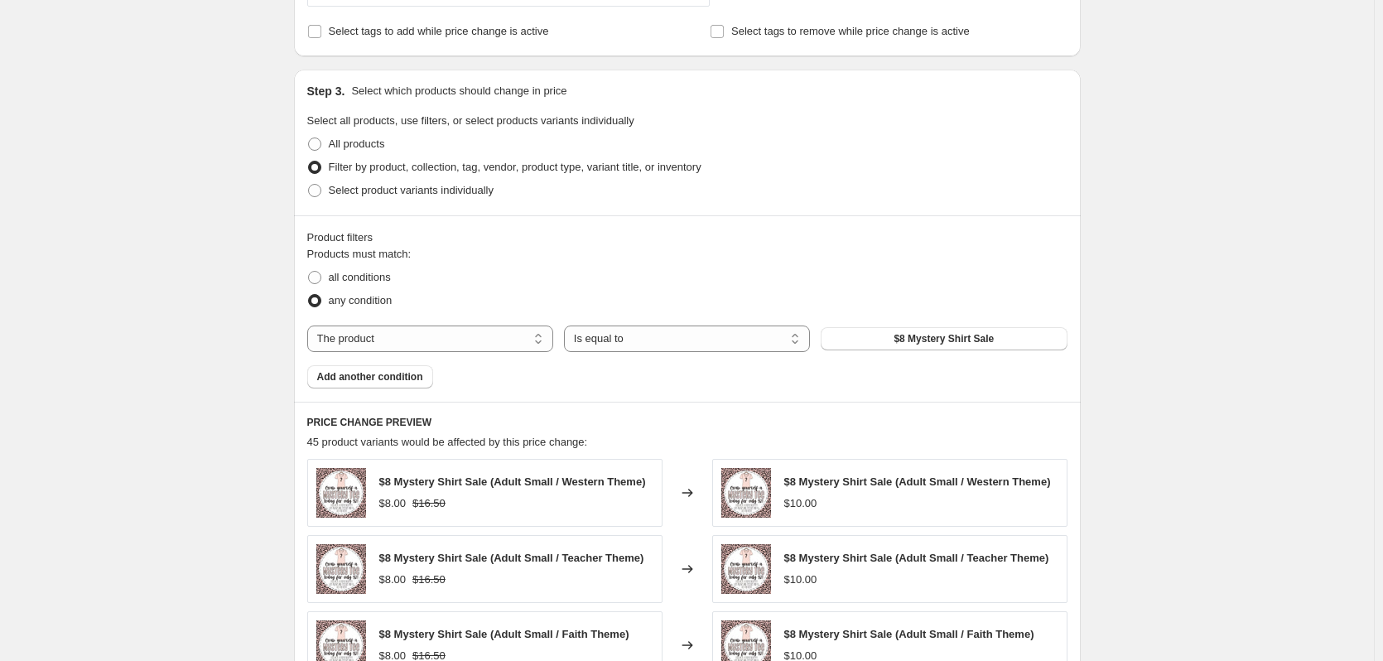
scroll to position [745, 0]
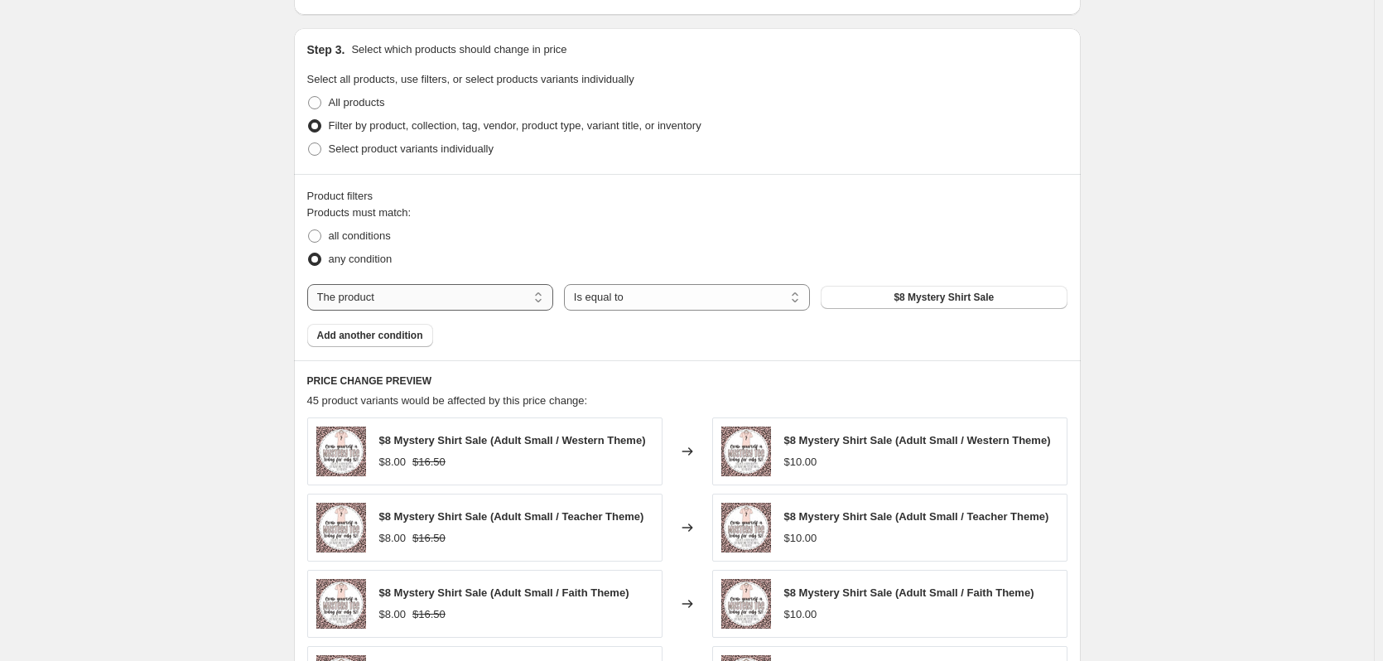
click at [377, 291] on select "The product The product's collection The product's tag The product's vendor The…" at bounding box center [430, 297] width 246 height 27
select select "collection"
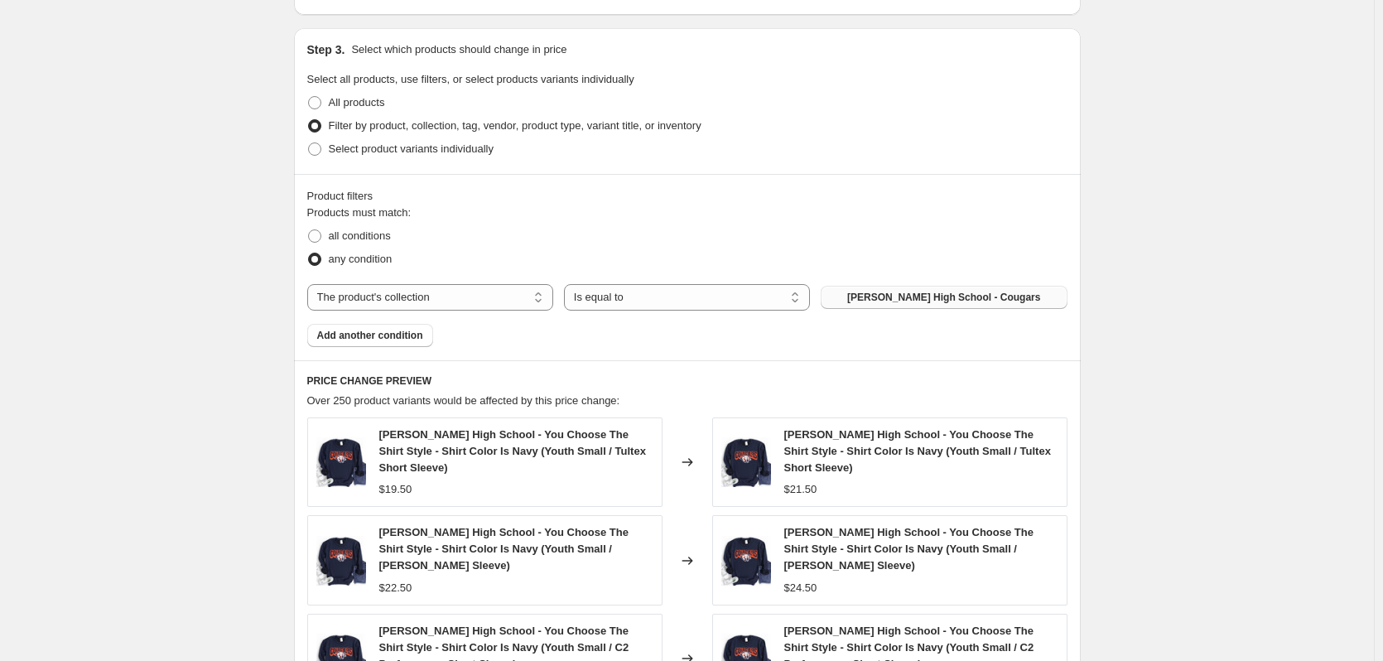
click at [908, 305] on button "[PERSON_NAME] High School - Cougars" at bounding box center [944, 297] width 246 height 23
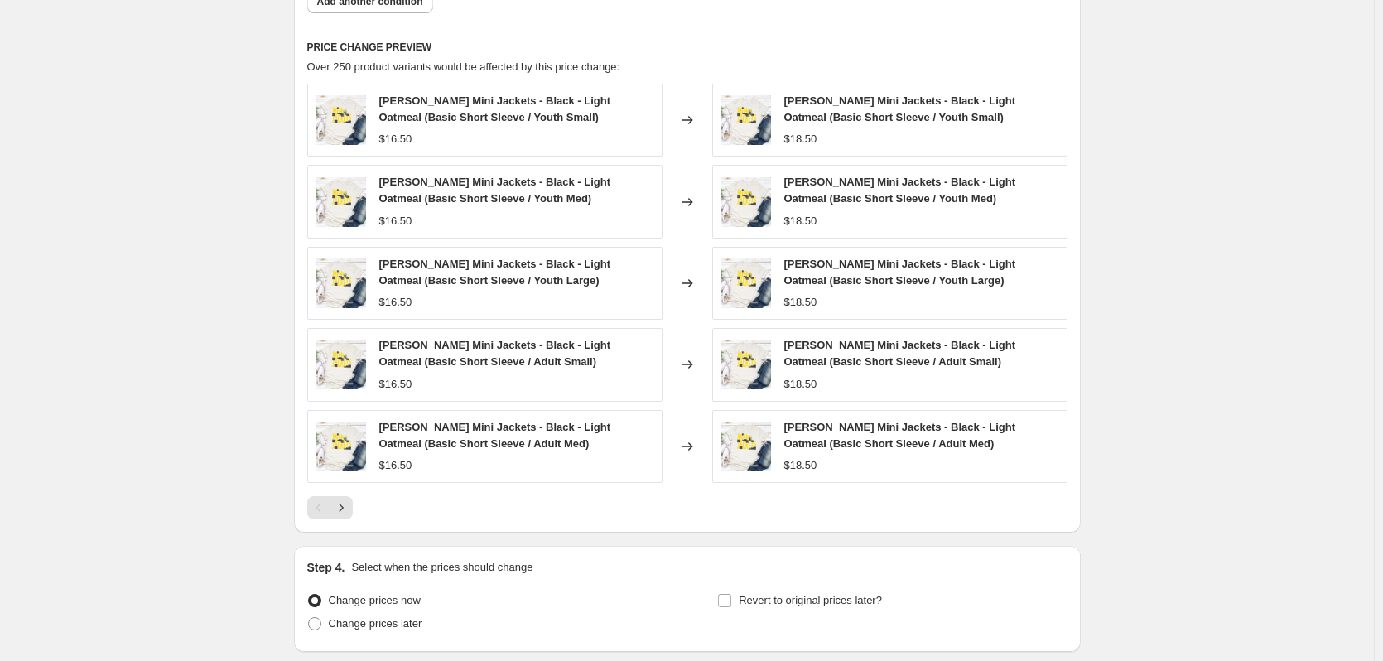
scroll to position [1208, 0]
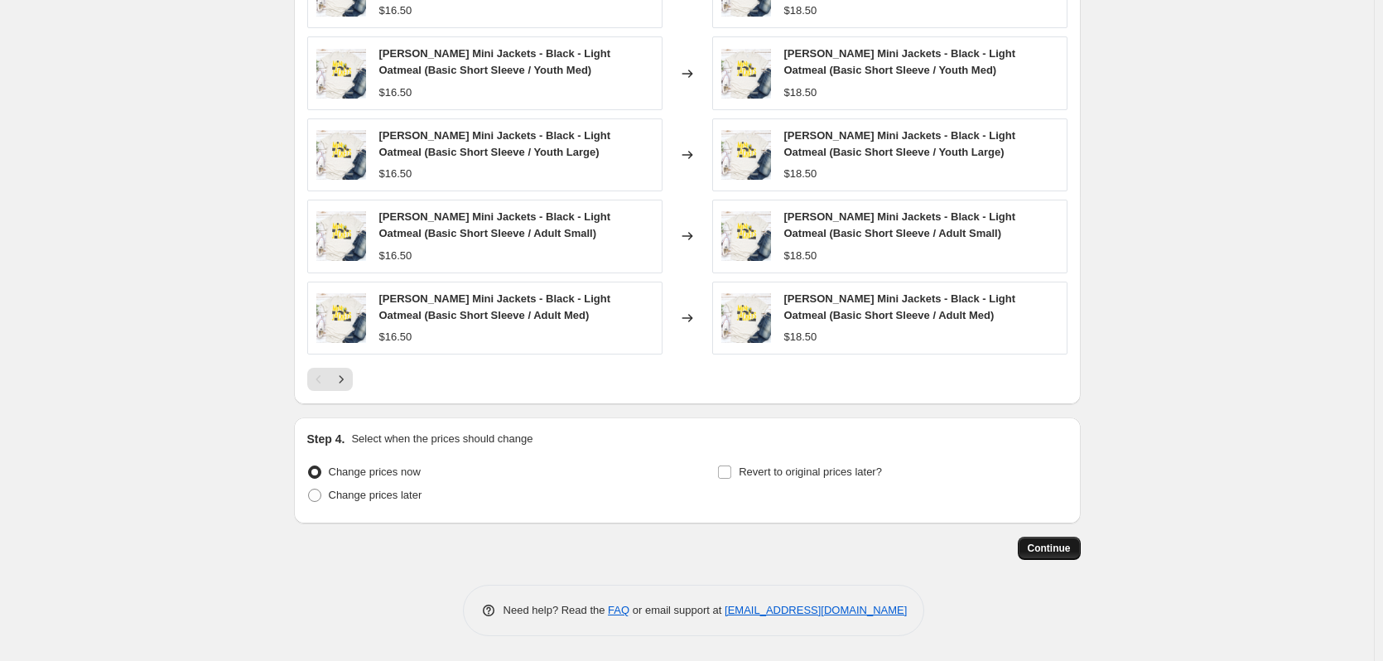
click at [1045, 548] on span "Continue" at bounding box center [1049, 548] width 43 height 13
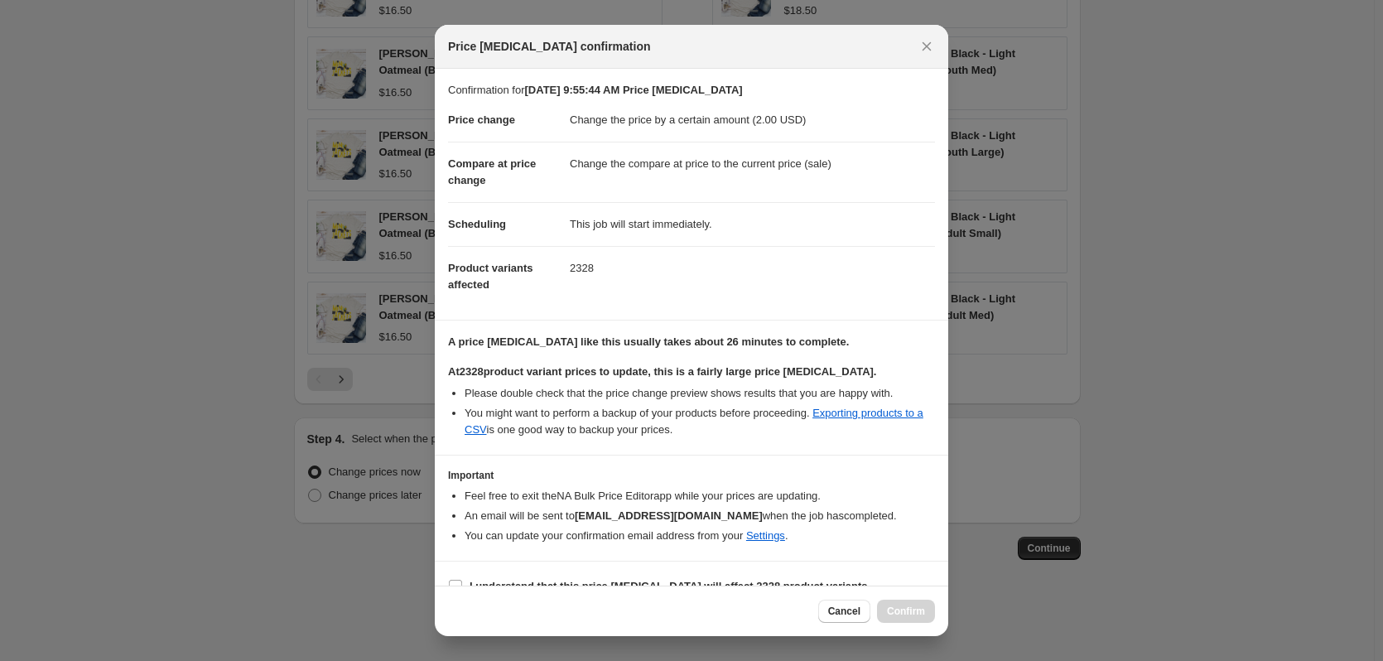
scroll to position [26, 0]
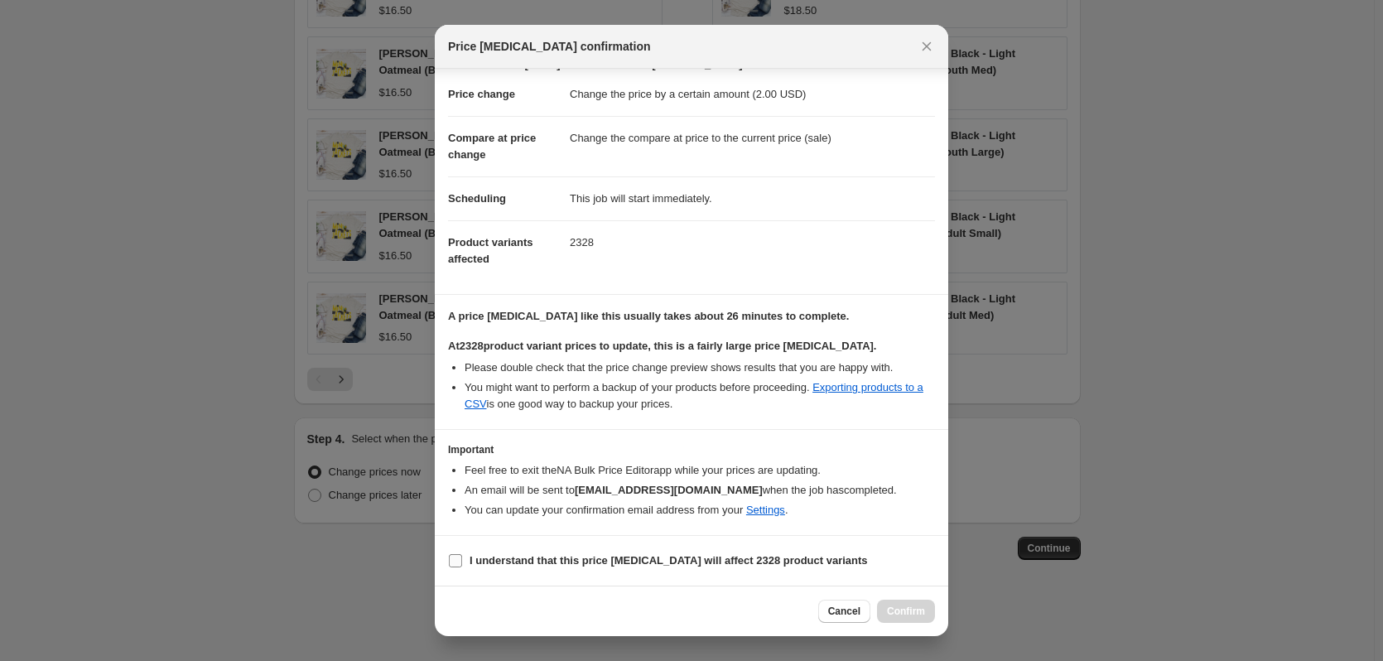
click at [456, 559] on input "I understand that this price [MEDICAL_DATA] will affect 2328 product variants" at bounding box center [455, 560] width 13 height 13
checkbox input "true"
click at [913, 612] on span "Confirm" at bounding box center [906, 611] width 38 height 13
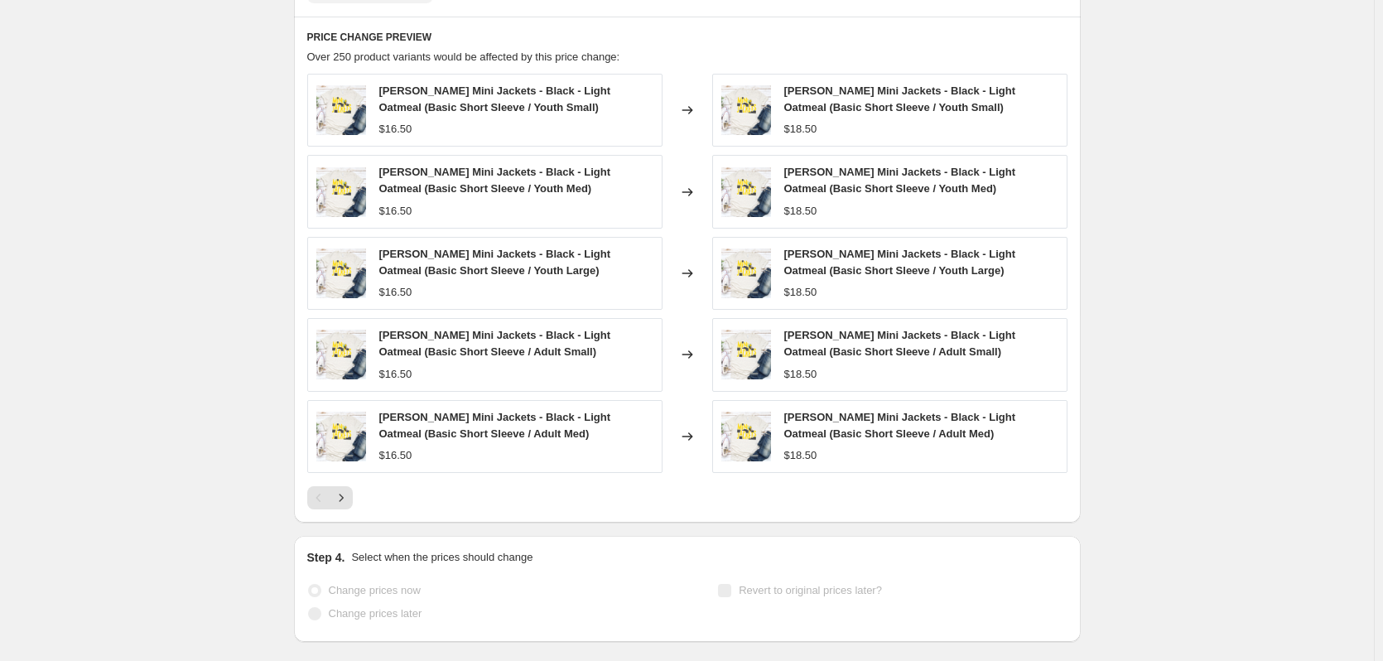
scroll to position [1252, 0]
